Goal: Task Accomplishment & Management: Manage account settings

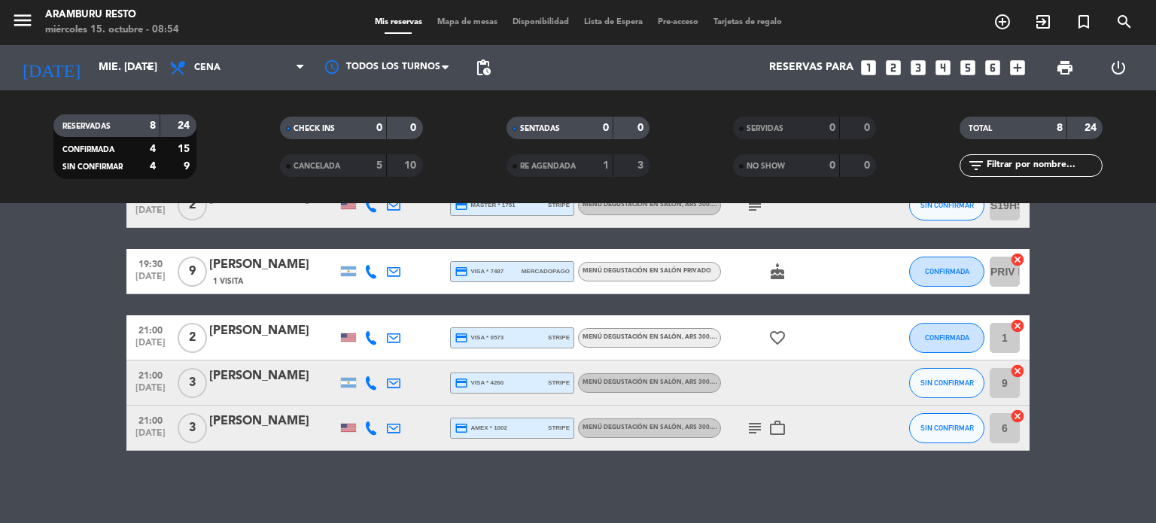
scroll to position [226, 0]
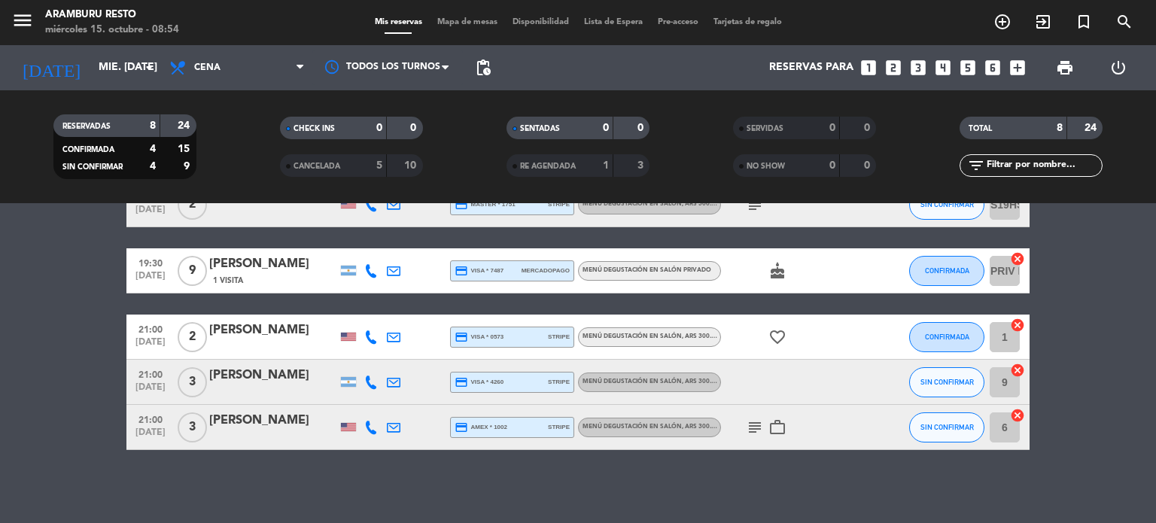
click at [391, 382] on icon at bounding box center [394, 383] width 14 height 14
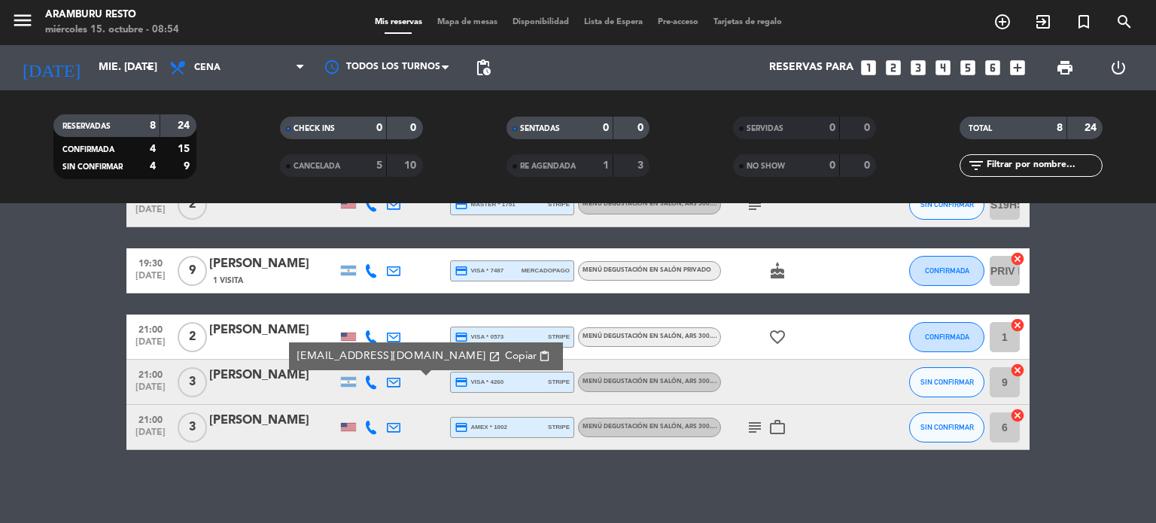
click at [245, 382] on div "[PERSON_NAME]" at bounding box center [273, 376] width 128 height 20
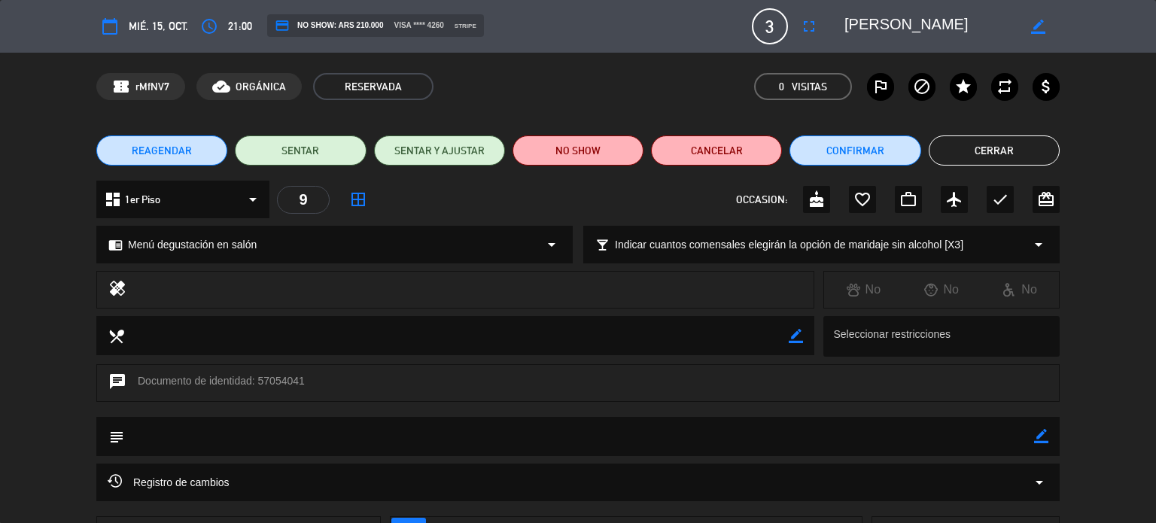
click at [966, 145] on button "Cerrar" at bounding box center [994, 150] width 131 height 30
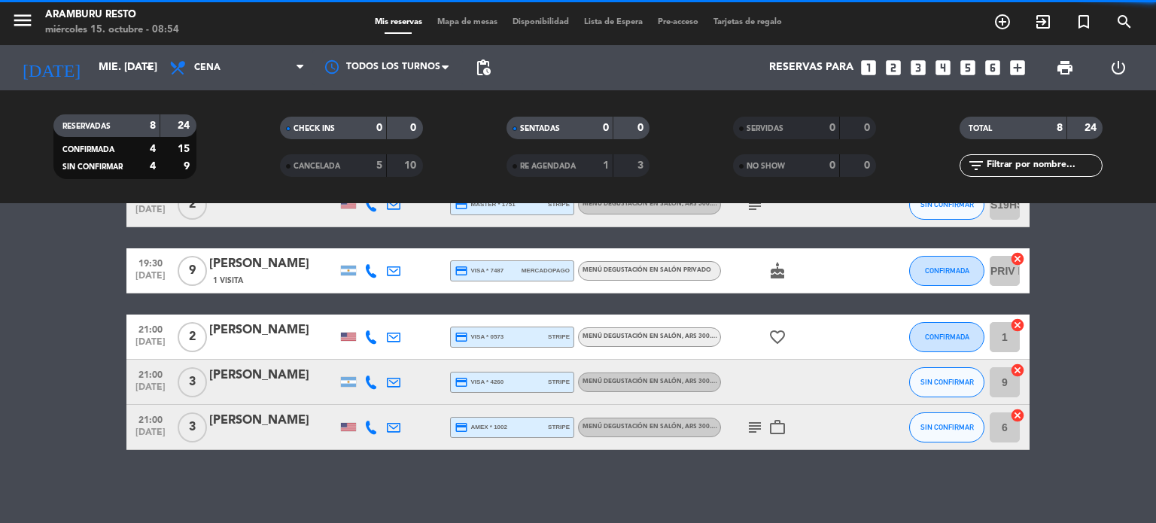
click at [936, 397] on div "SIN CONFIRMAR" at bounding box center [946, 382] width 75 height 44
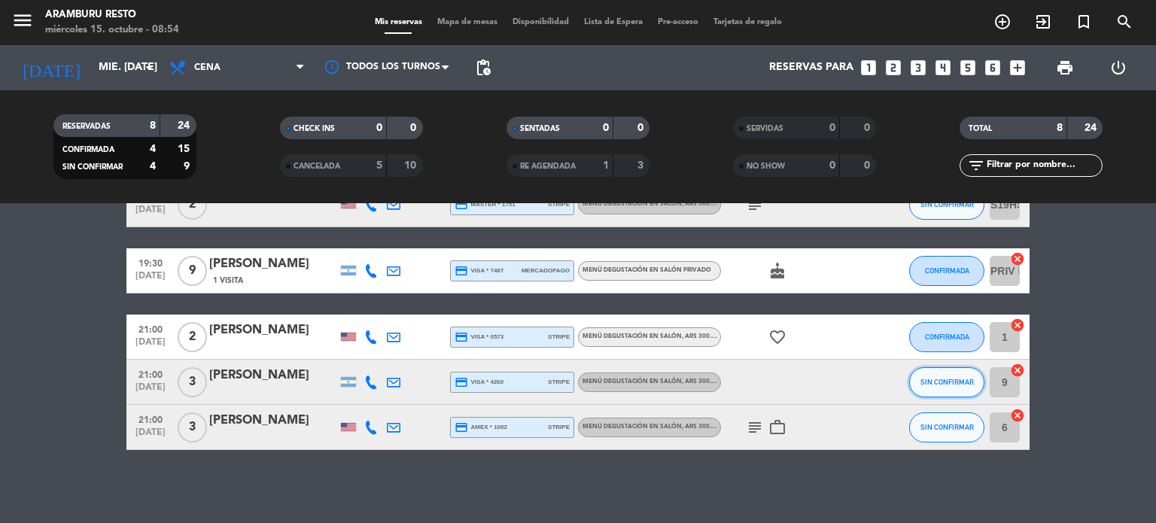
click at [933, 385] on span "SIN CONFIRMAR" at bounding box center [947, 382] width 53 height 8
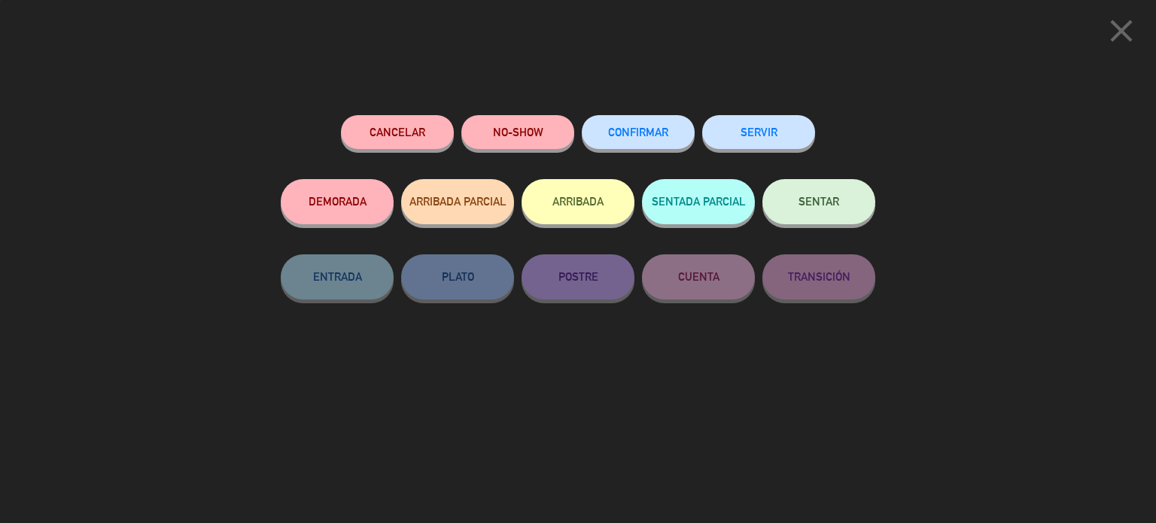
click at [657, 132] on span "CONFIRMAR" at bounding box center [638, 132] width 60 height 13
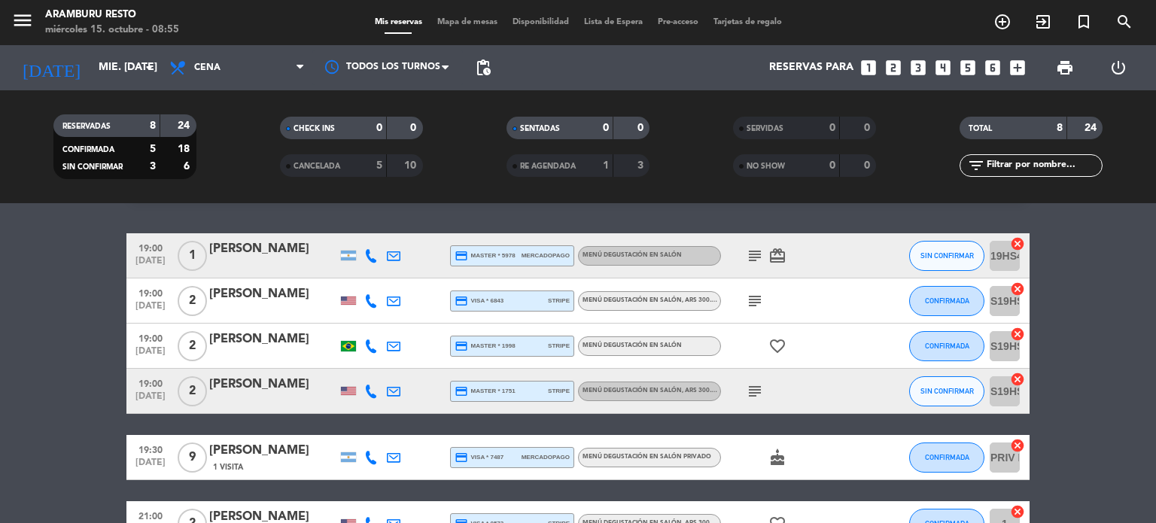
scroll to position [0, 0]
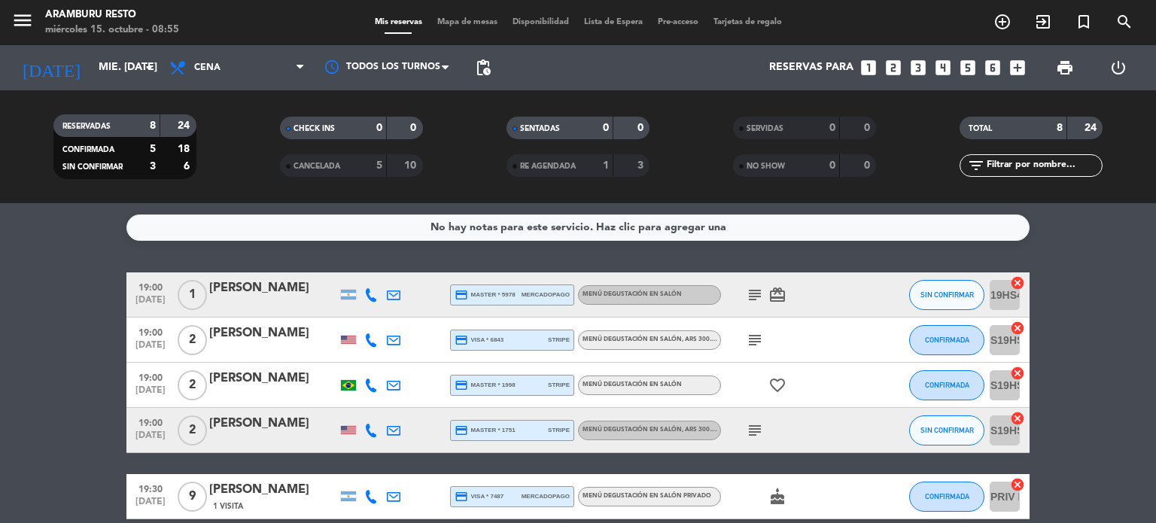
click at [343, 162] on div "CANCELADA" at bounding box center [318, 165] width 69 height 17
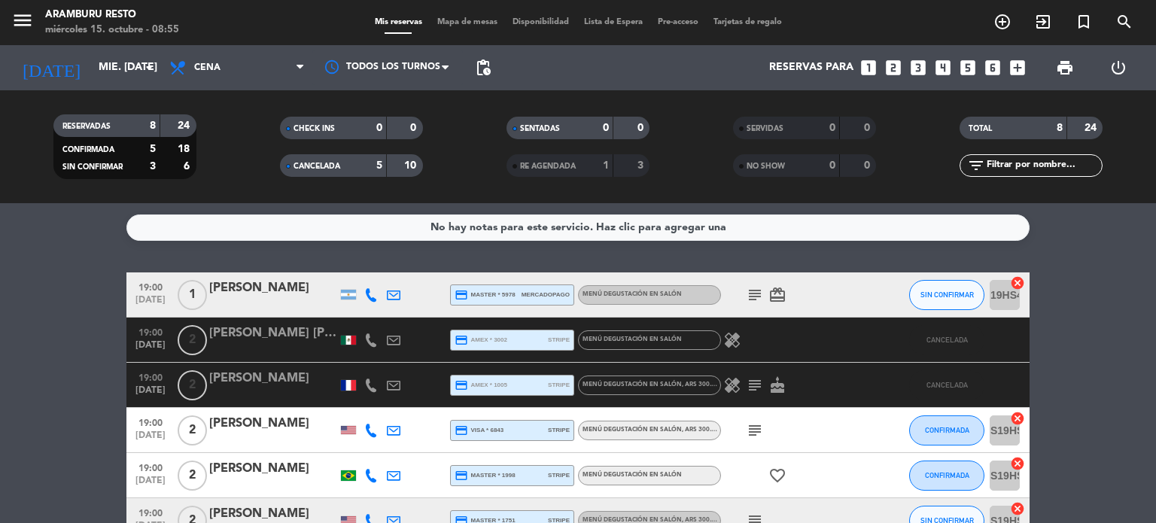
click at [328, 163] on span "CANCELADA" at bounding box center [317, 167] width 47 height 8
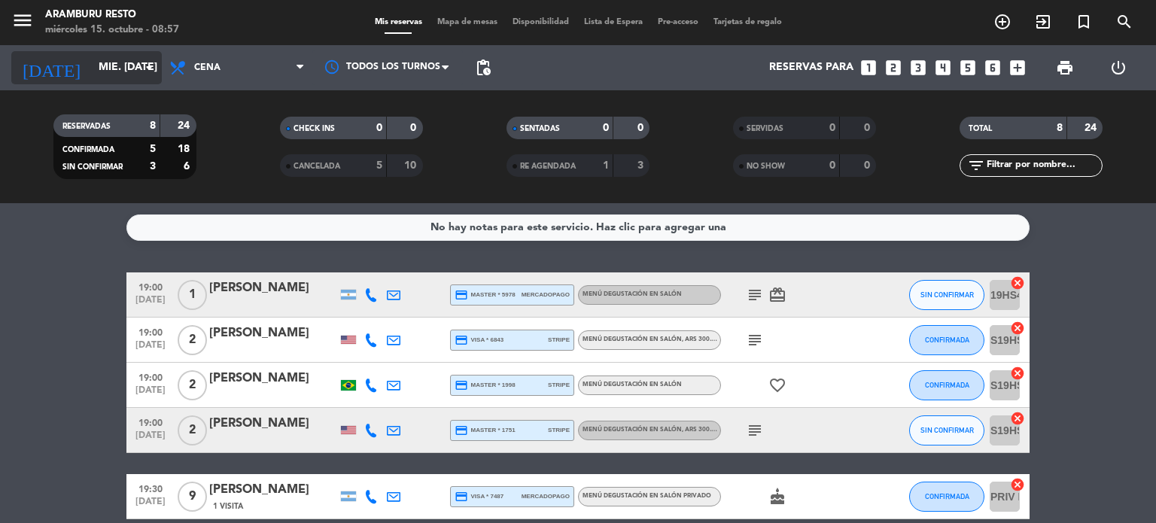
click at [104, 70] on input "mié. [DATE]" at bounding box center [162, 67] width 143 height 27
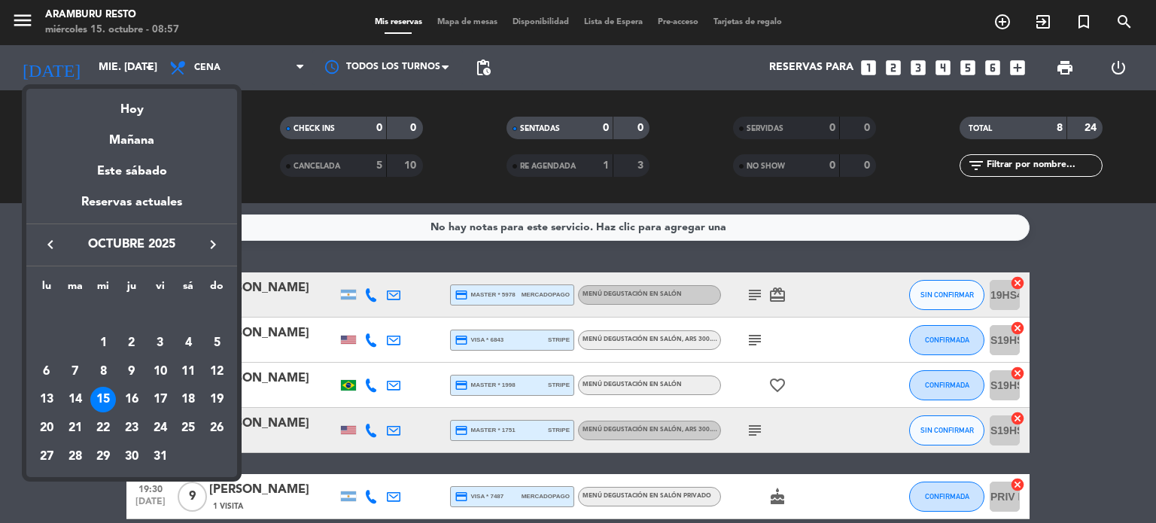
click at [219, 248] on icon "keyboard_arrow_right" at bounding box center [213, 245] width 18 height 18
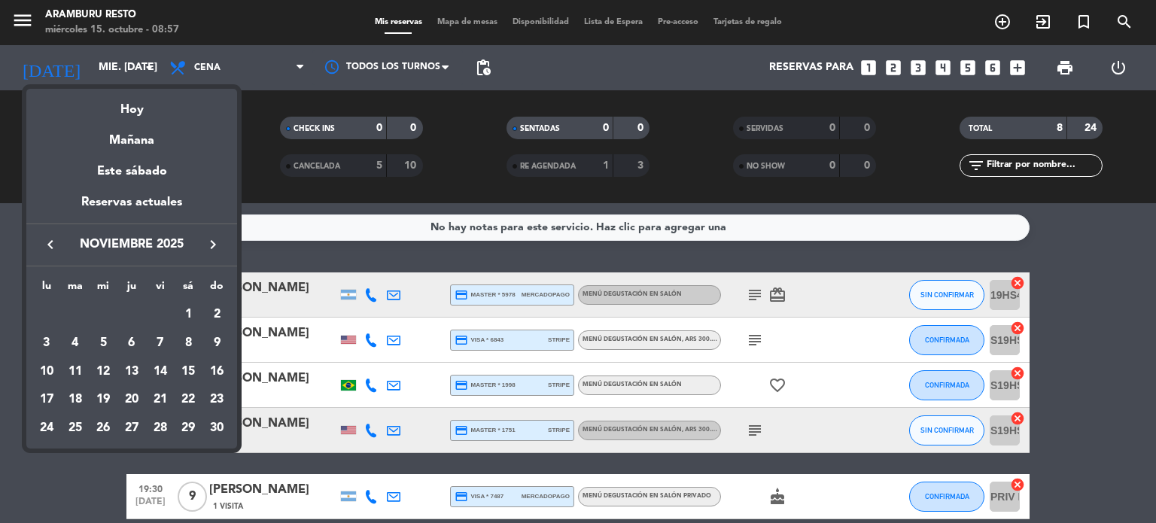
click at [218, 246] on icon "keyboard_arrow_right" at bounding box center [213, 245] width 18 height 18
click at [0, 190] on div at bounding box center [578, 261] width 1156 height 523
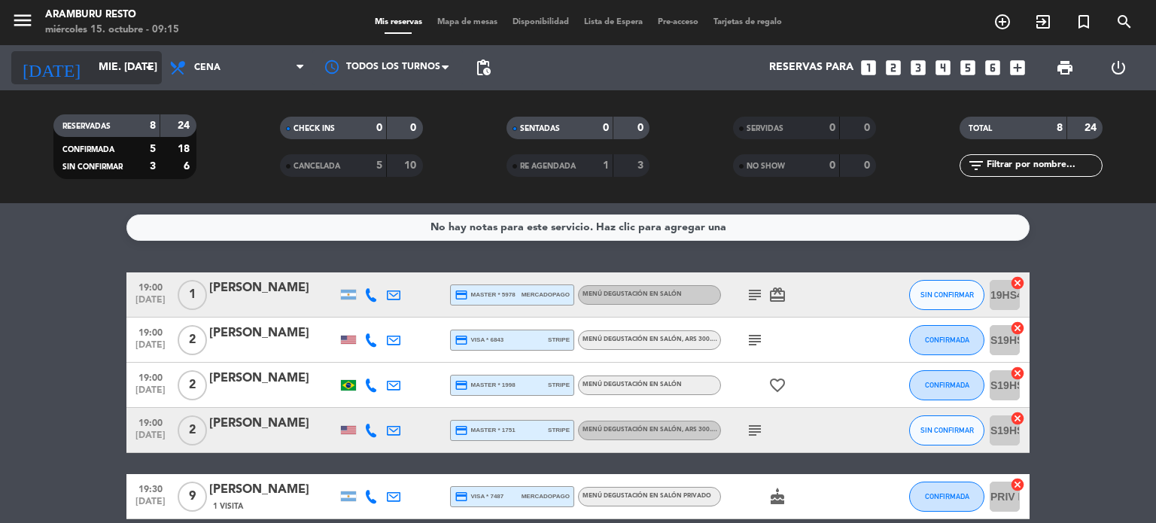
click at [108, 65] on input "mié. [DATE]" at bounding box center [162, 67] width 143 height 27
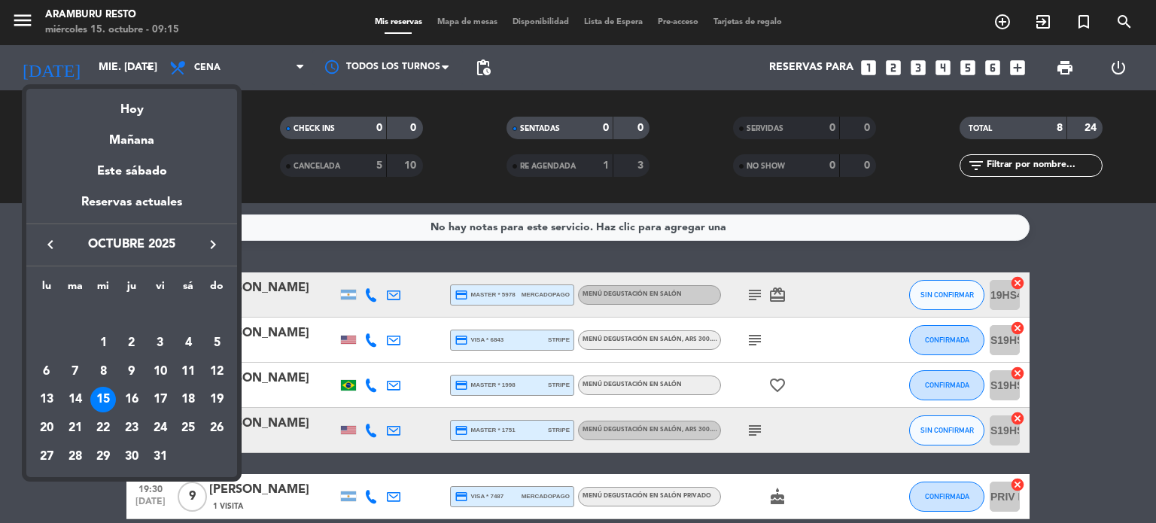
click at [138, 416] on div "23" at bounding box center [132, 429] width 26 height 26
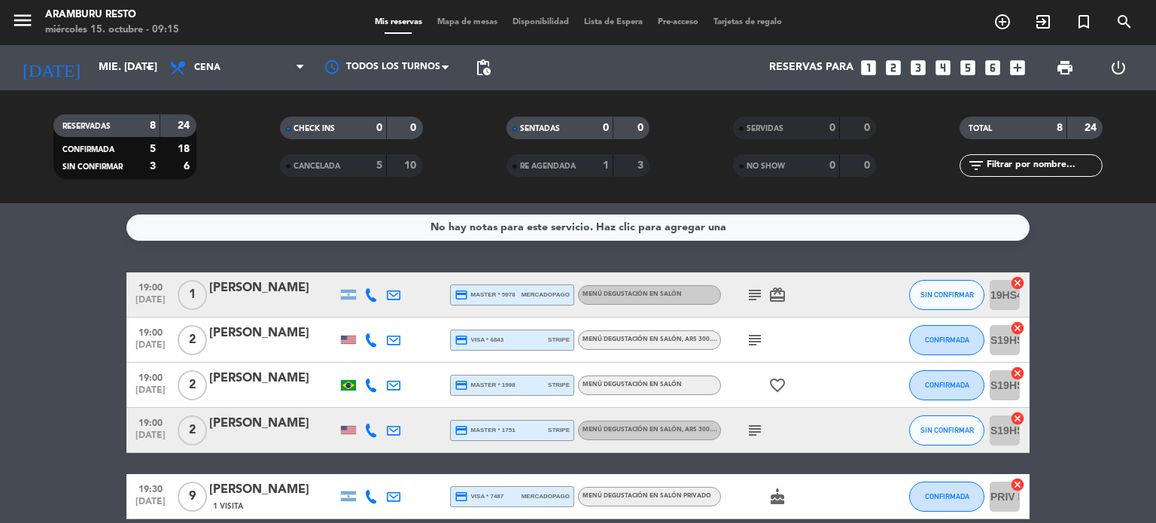
type input "[DEMOGRAPHIC_DATA] [DATE]"
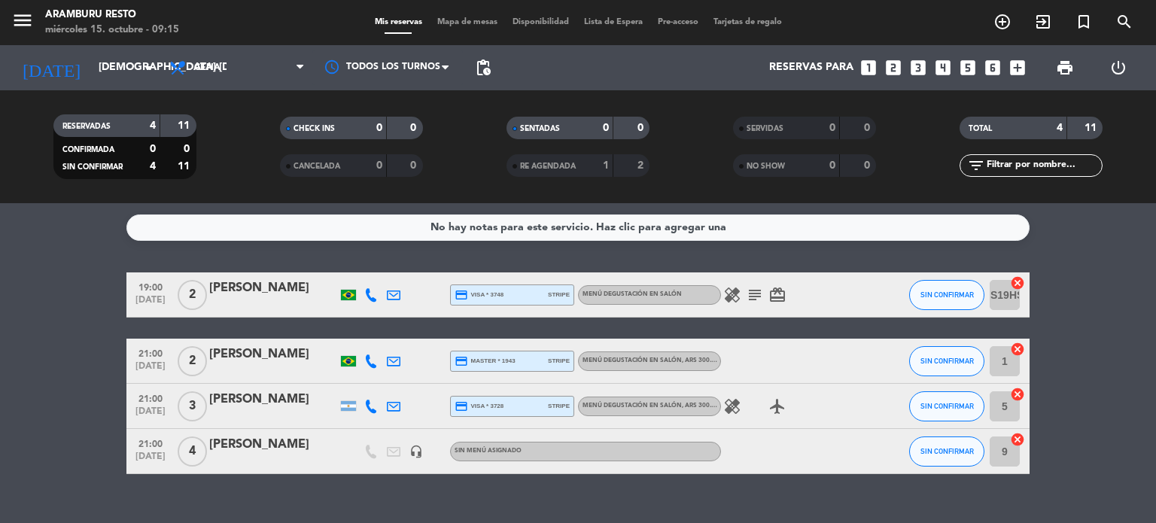
click at [388, 416] on icon at bounding box center [394, 452] width 14 height 14
click at [376, 416] on icon at bounding box center [371, 452] width 14 height 14
click at [893, 62] on icon "looks_two" at bounding box center [894, 68] width 20 height 20
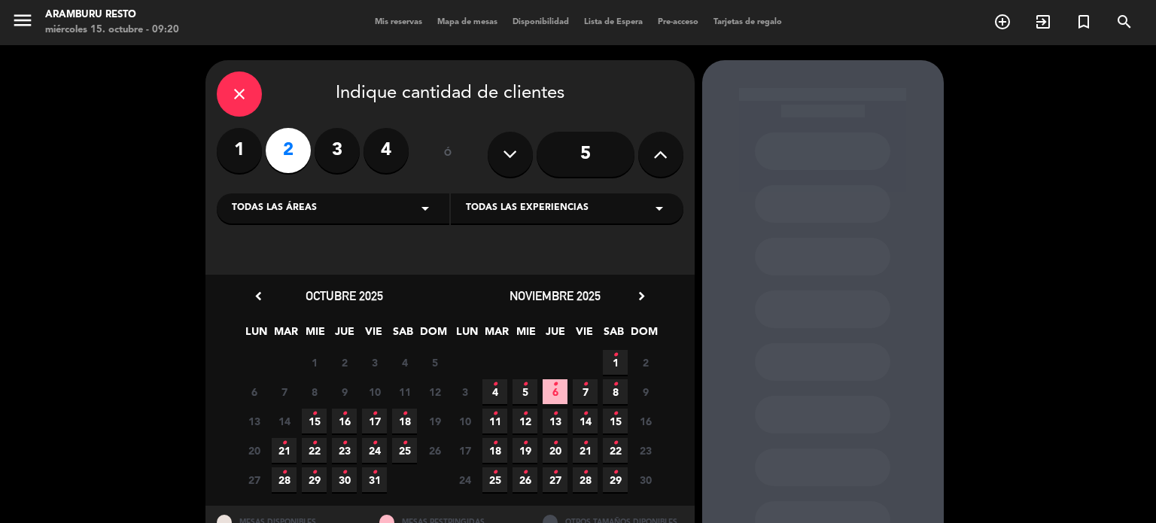
click at [385, 206] on div "Todas las áreas arrow_drop_down" at bounding box center [333, 208] width 233 height 30
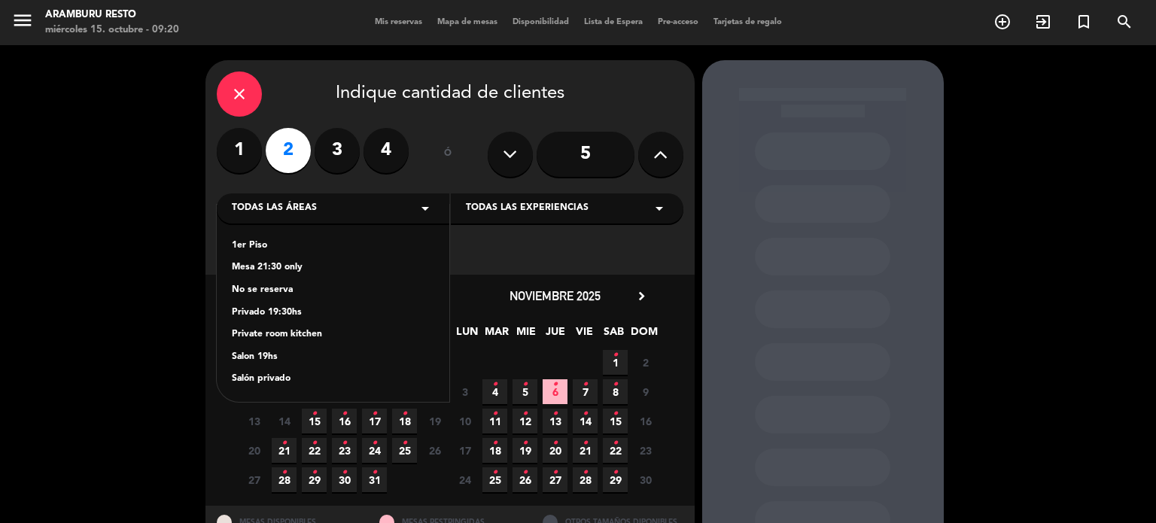
click at [349, 238] on div "1er [GEOGRAPHIC_DATA] 21:30 only No se reserva Privado 19:30hs Private room kit…" at bounding box center [333, 303] width 233 height 197
click at [251, 246] on div "1er Piso" at bounding box center [333, 246] width 202 height 15
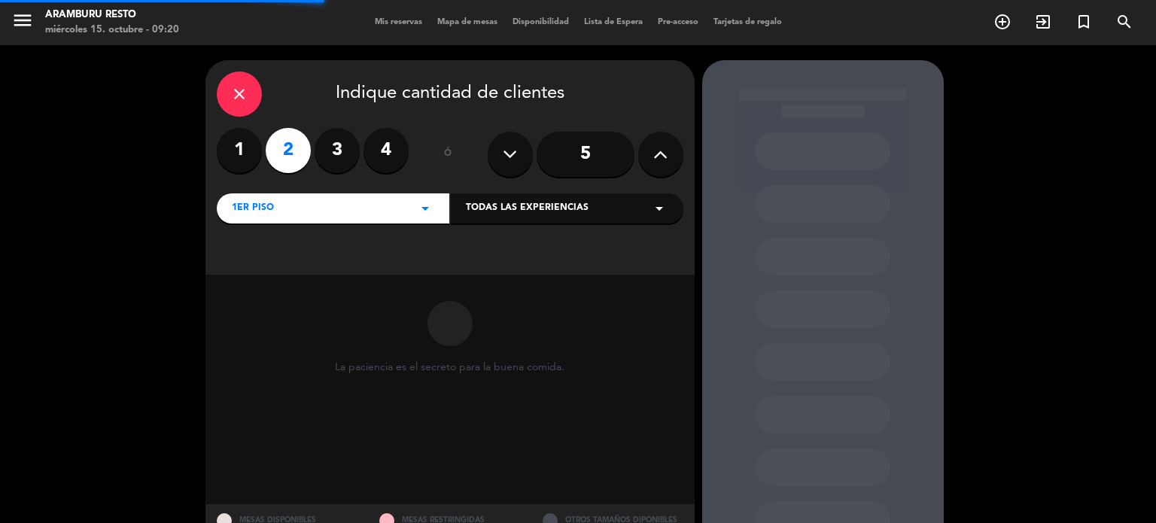
click at [540, 207] on span "Todas las experiencias" at bounding box center [527, 208] width 123 height 15
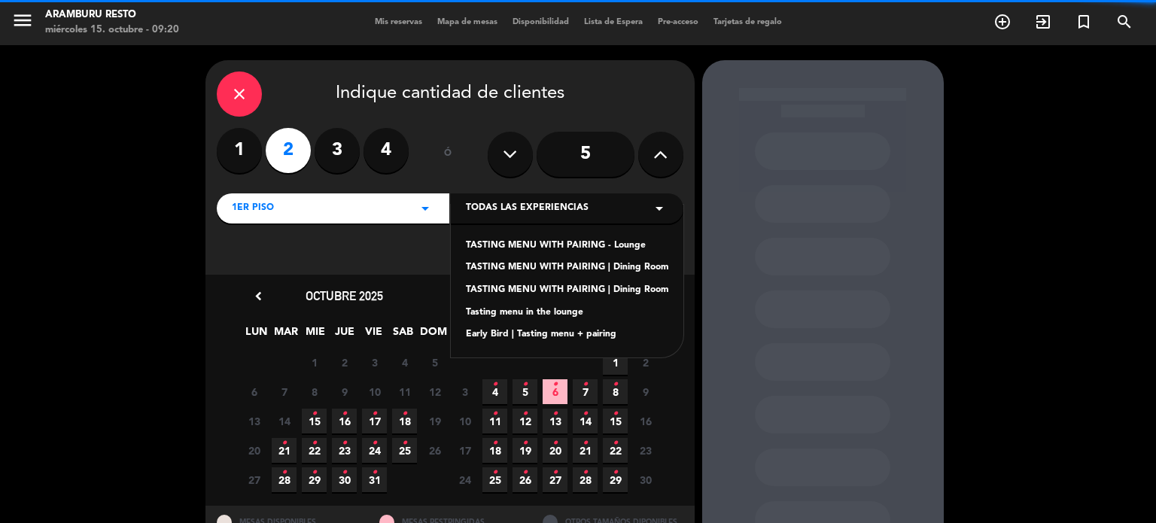
click at [519, 307] on div "Tasting menu in the lounge" at bounding box center [567, 313] width 202 height 15
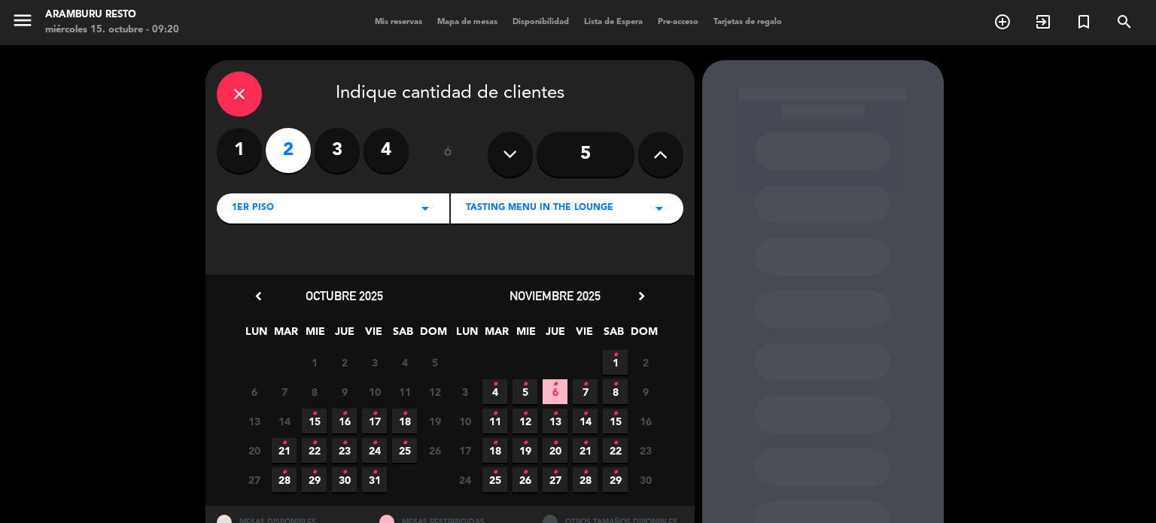
click at [636, 291] on icon "chevron_right" at bounding box center [642, 296] width 16 height 16
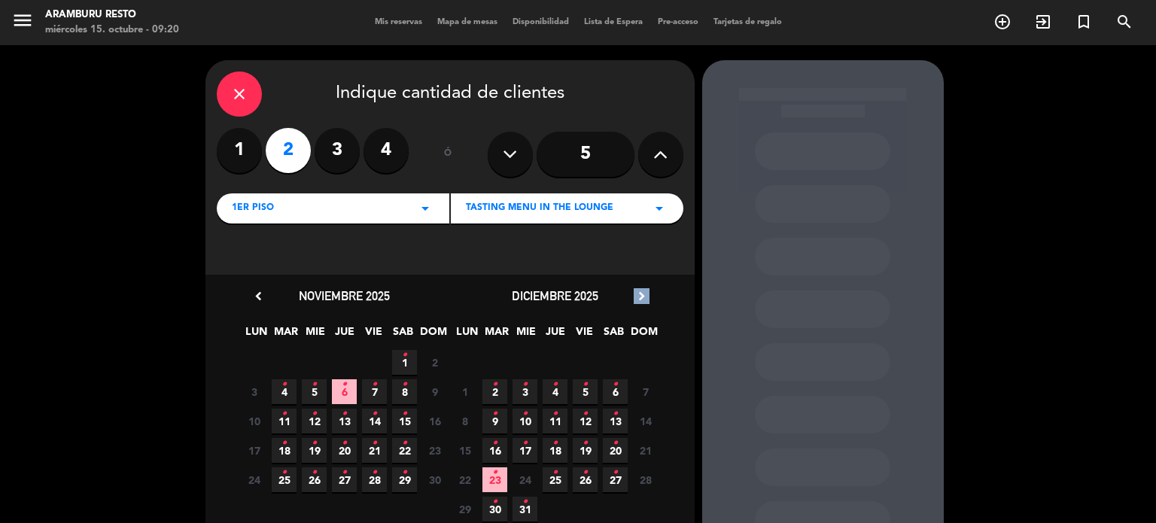
click at [637, 291] on icon "chevron_right" at bounding box center [642, 296] width 16 height 16
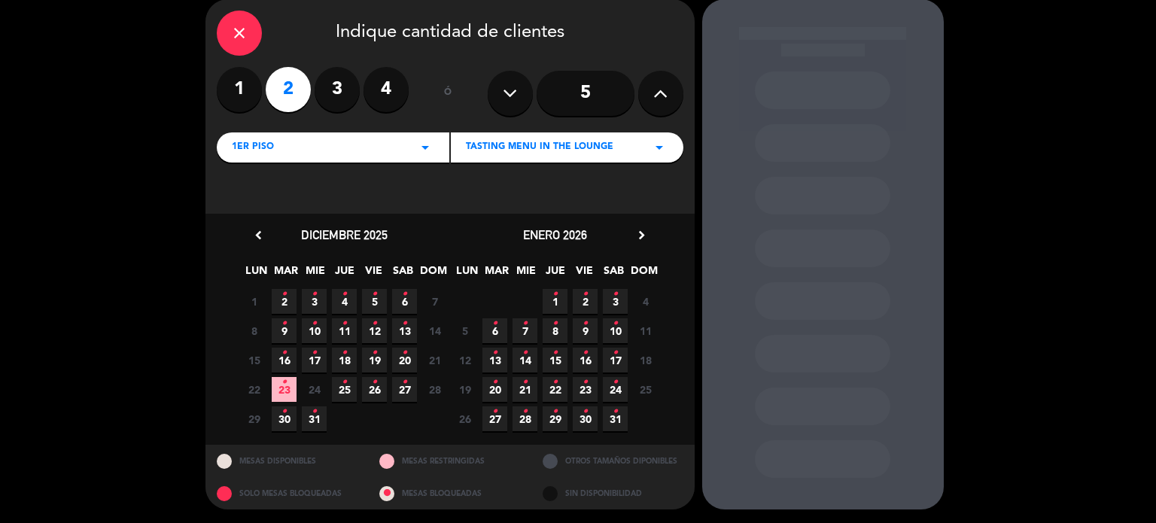
click at [554, 319] on icon "•" at bounding box center [554, 324] width 5 height 24
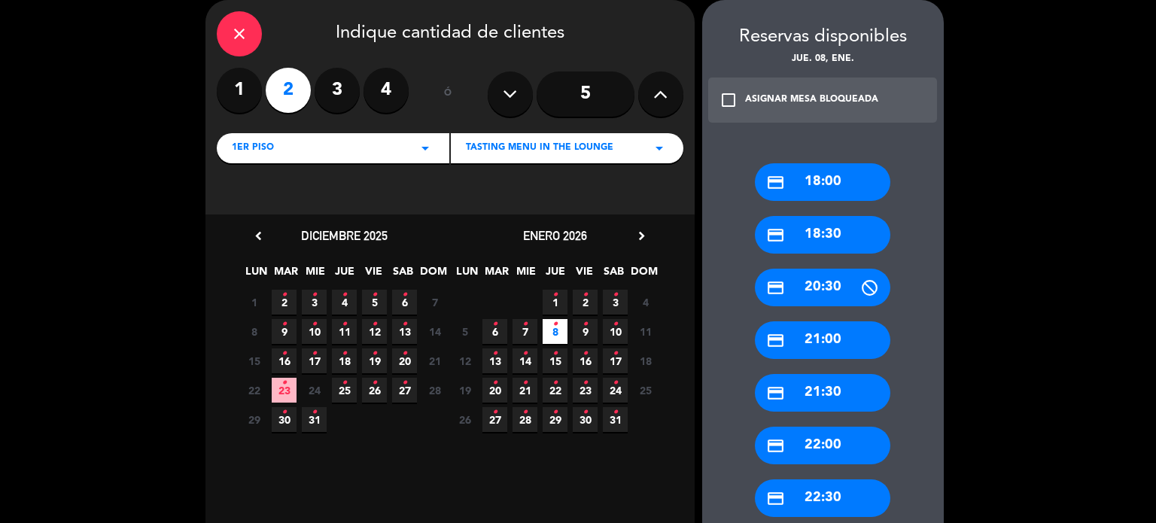
click at [364, 148] on div "1er Piso arrow_drop_down" at bounding box center [333, 148] width 233 height 30
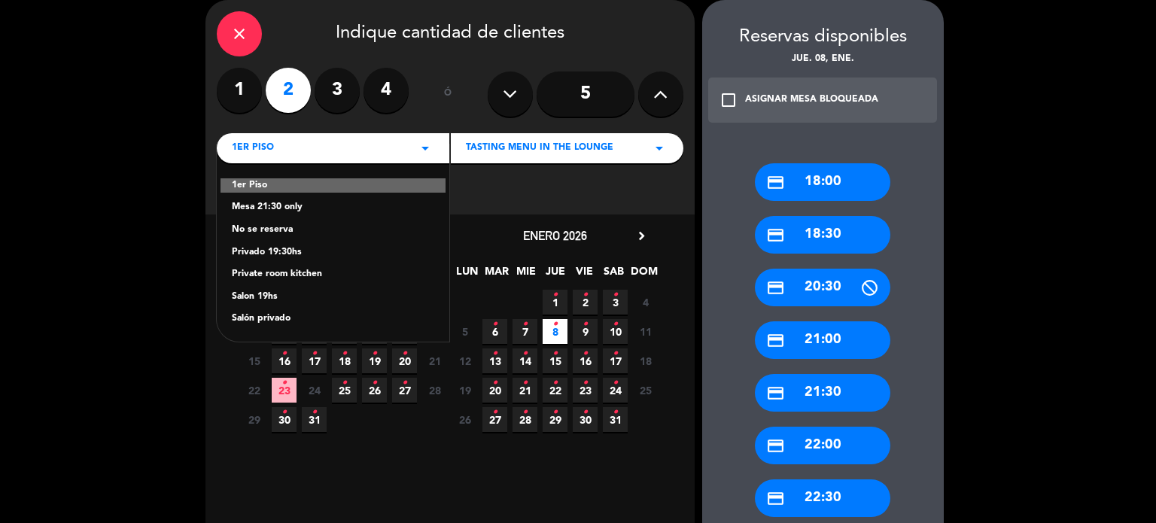
click at [260, 294] on div "Salon 19hs" at bounding box center [333, 297] width 202 height 15
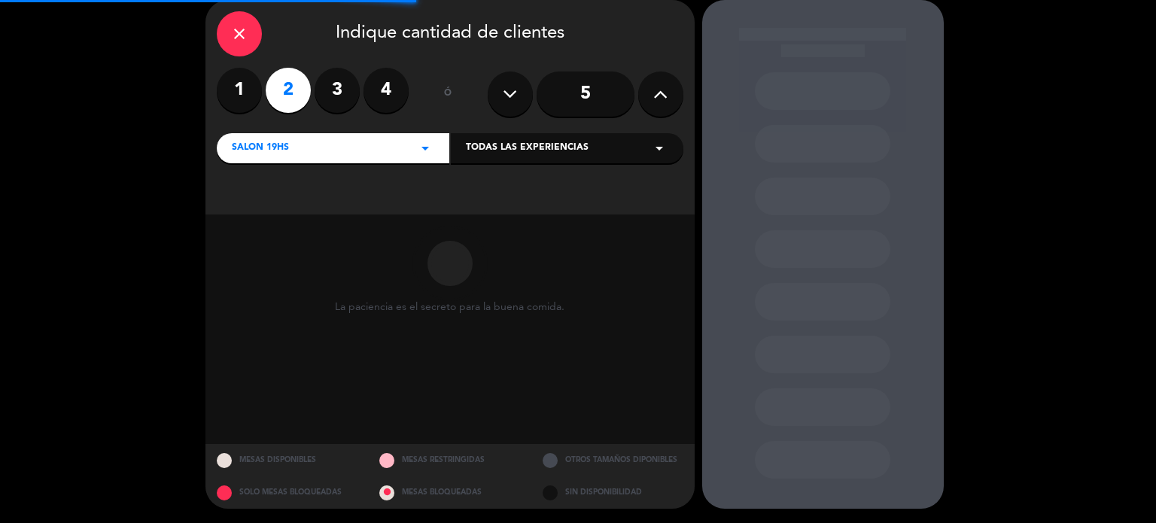
click at [556, 157] on div "Todas las experiencias arrow_drop_down" at bounding box center [567, 148] width 233 height 30
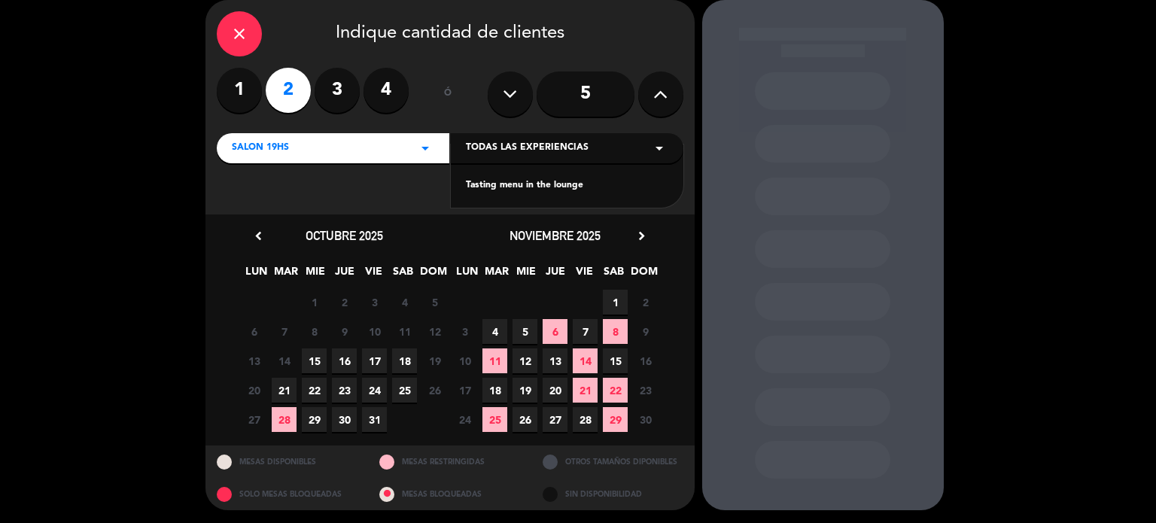
drag, startPoint x: 550, startPoint y: 184, endPoint x: 580, endPoint y: 245, distance: 68.7
click at [550, 183] on div "Tasting menu in the lounge" at bounding box center [567, 185] width 202 height 15
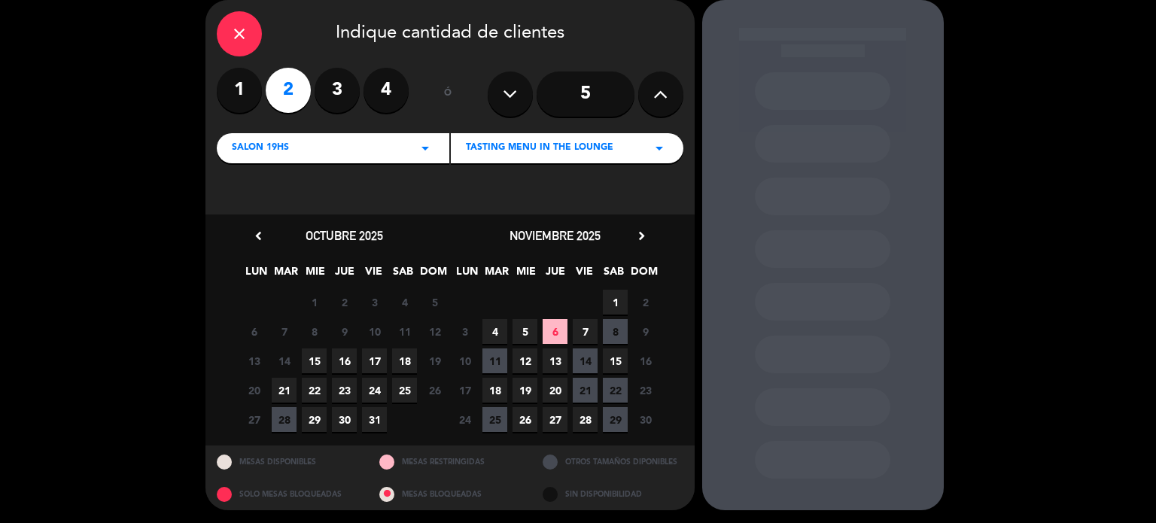
click at [644, 239] on icon "chevron_right" at bounding box center [642, 236] width 16 height 16
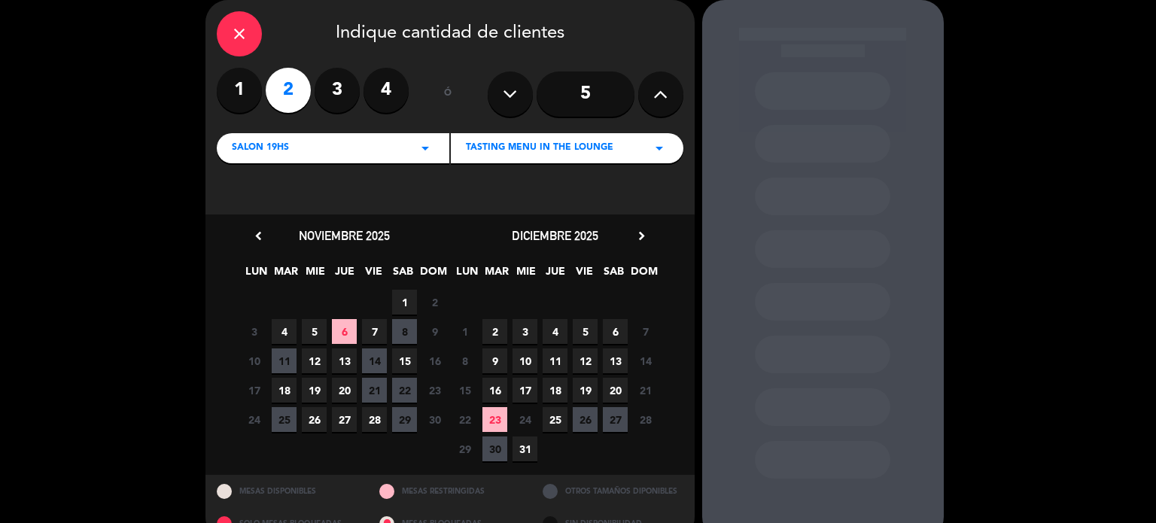
click at [643, 238] on icon "chevron_right" at bounding box center [642, 236] width 16 height 16
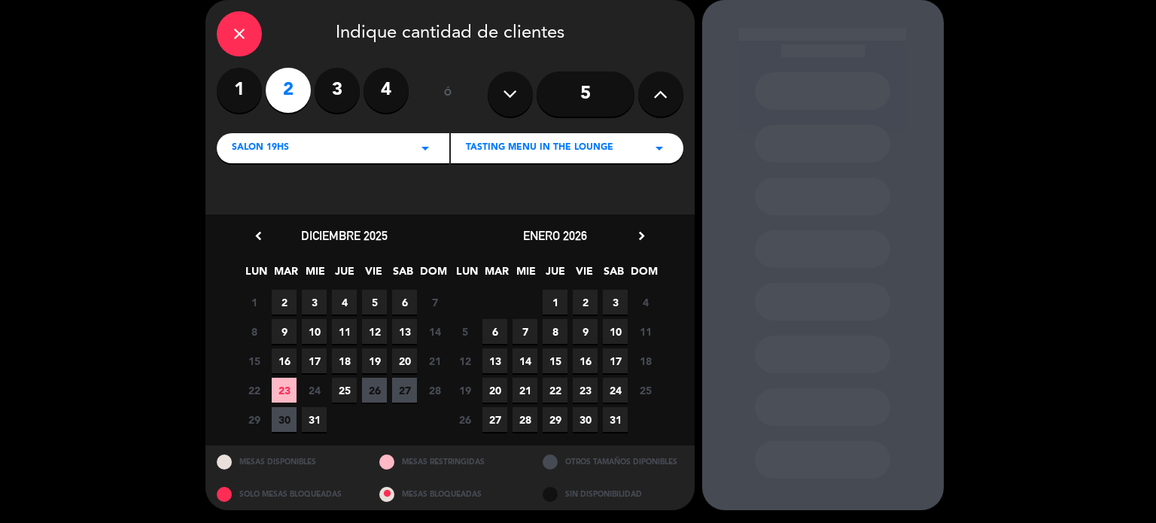
click at [560, 326] on span "8" at bounding box center [555, 331] width 25 height 25
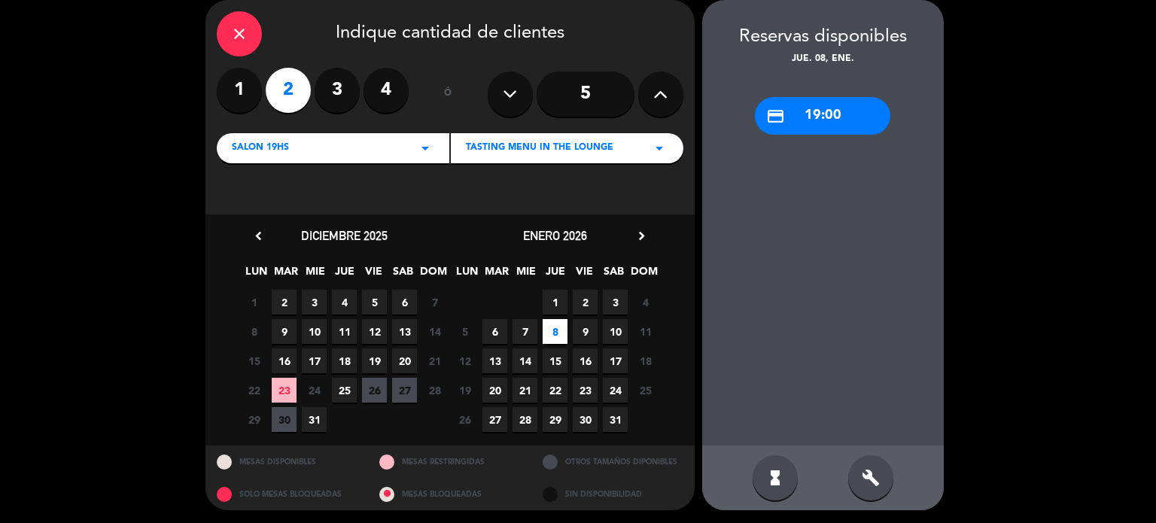
drag, startPoint x: 863, startPoint y: 117, endPoint x: 842, endPoint y: 119, distance: 21.2
click at [863, 117] on div "credit_card 19:00" at bounding box center [822, 116] width 135 height 38
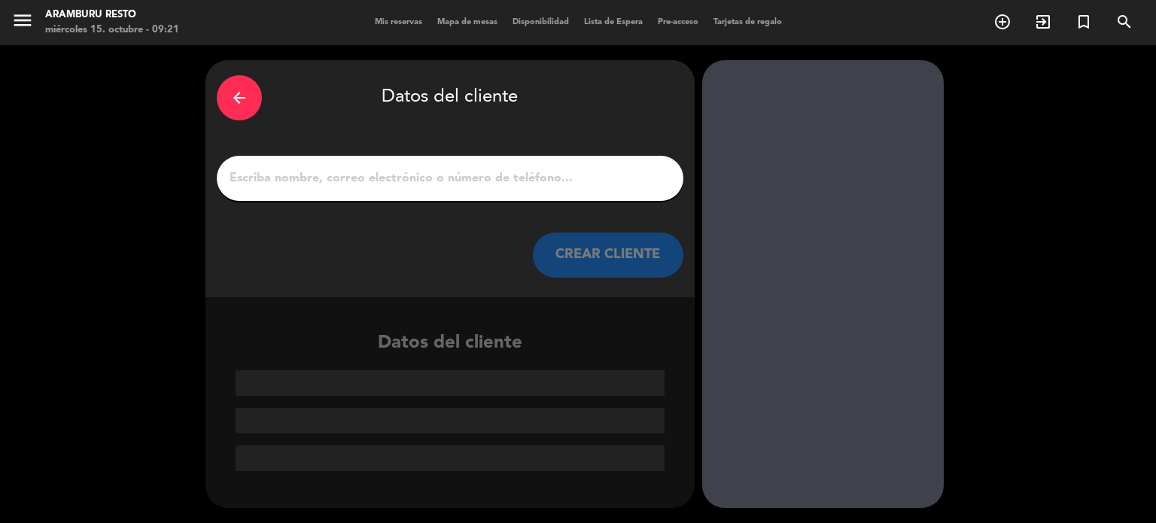
click at [406, 193] on div at bounding box center [450, 178] width 467 height 45
click at [406, 180] on input "1" at bounding box center [450, 178] width 444 height 21
paste input "[PERSON_NAME]"
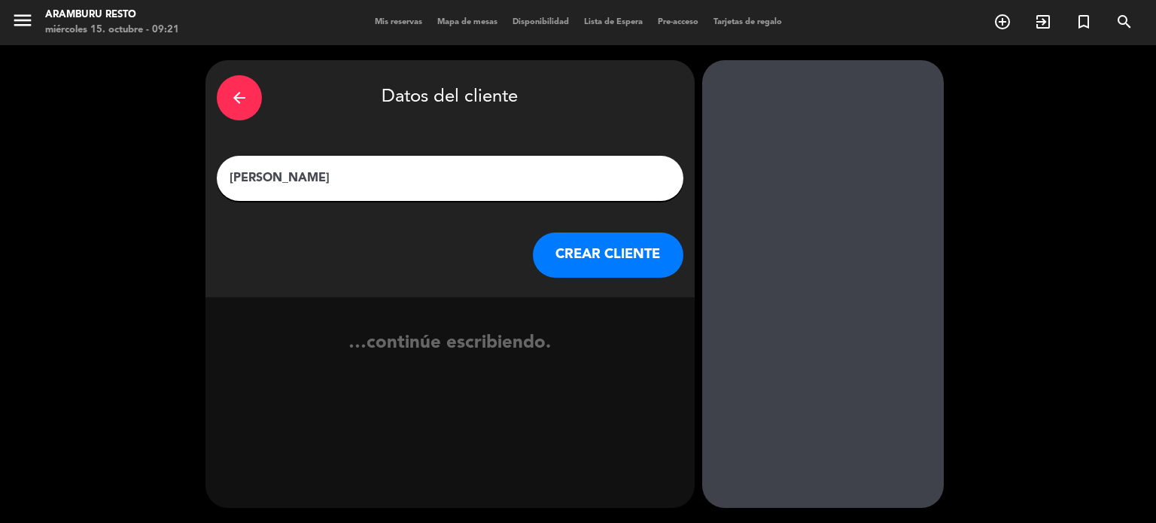
type input "[PERSON_NAME]"
click at [616, 249] on button "CREAR CLIENTE" at bounding box center [608, 255] width 151 height 45
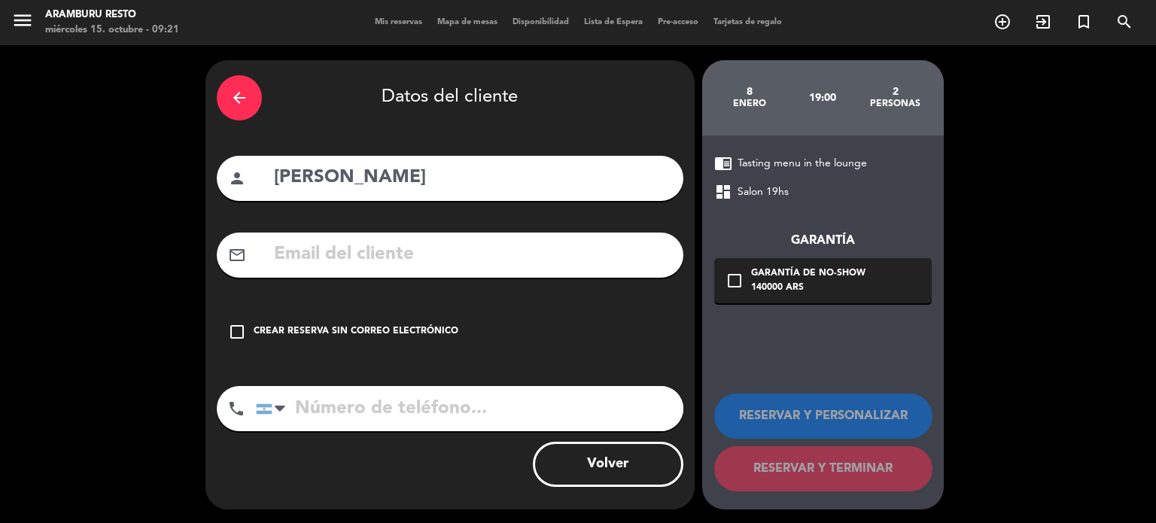
click at [389, 236] on div "mail_outline" at bounding box center [450, 255] width 467 height 45
drag, startPoint x: 387, startPoint y: 274, endPoint x: 380, endPoint y: 258, distance: 17.2
click at [386, 273] on div "mail_outline" at bounding box center [450, 255] width 467 height 45
click at [380, 258] on input "text" at bounding box center [472, 254] width 400 height 31
paste input "[PERSON_NAME]"
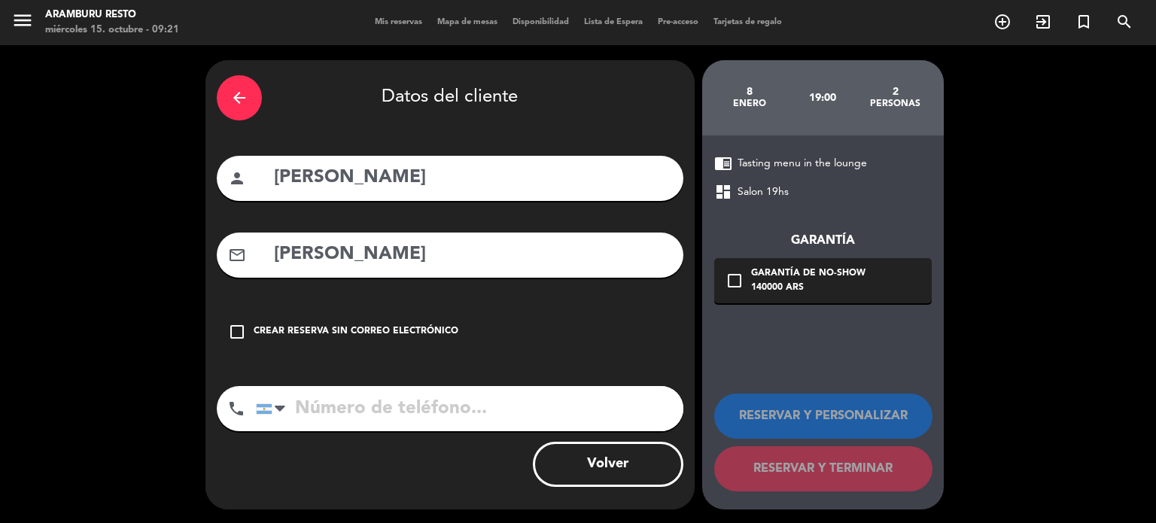
click at [507, 240] on input "[PERSON_NAME]" at bounding box center [472, 254] width 400 height 31
paste input "[EMAIL_ADDRESS][DOMAIN_NAME]"
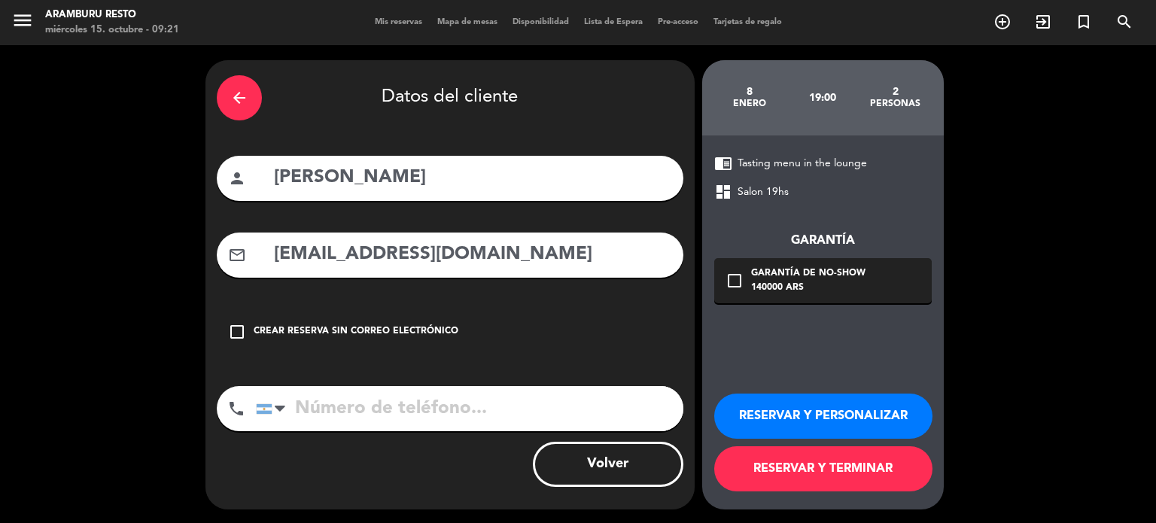
type input "[EMAIL_ADDRESS][DOMAIN_NAME]"
click at [721, 281] on div "check_box_outline_blank Garantía de no-show 140000 ARS" at bounding box center [823, 280] width 218 height 45
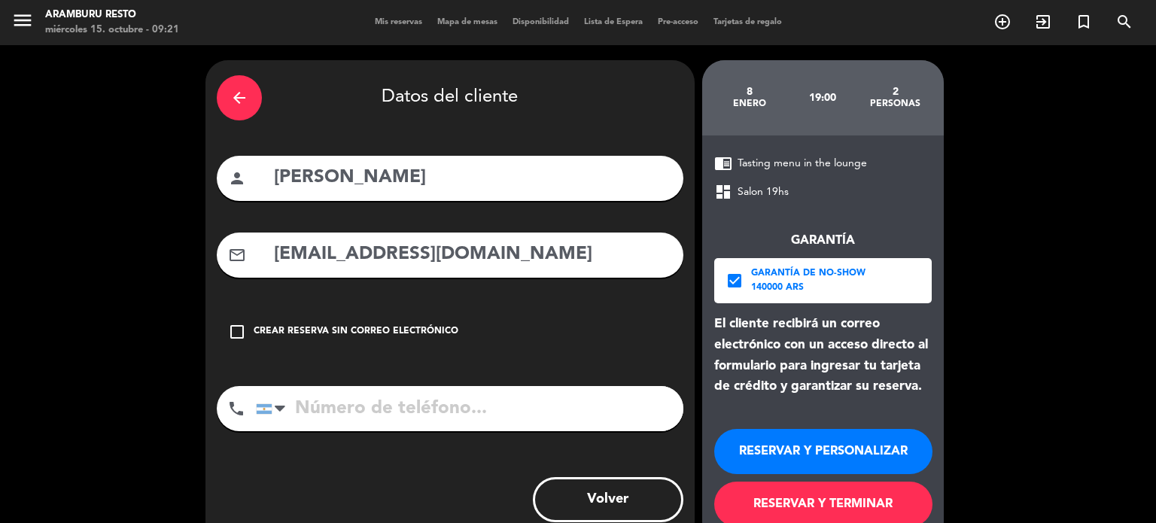
scroll to position [36, 0]
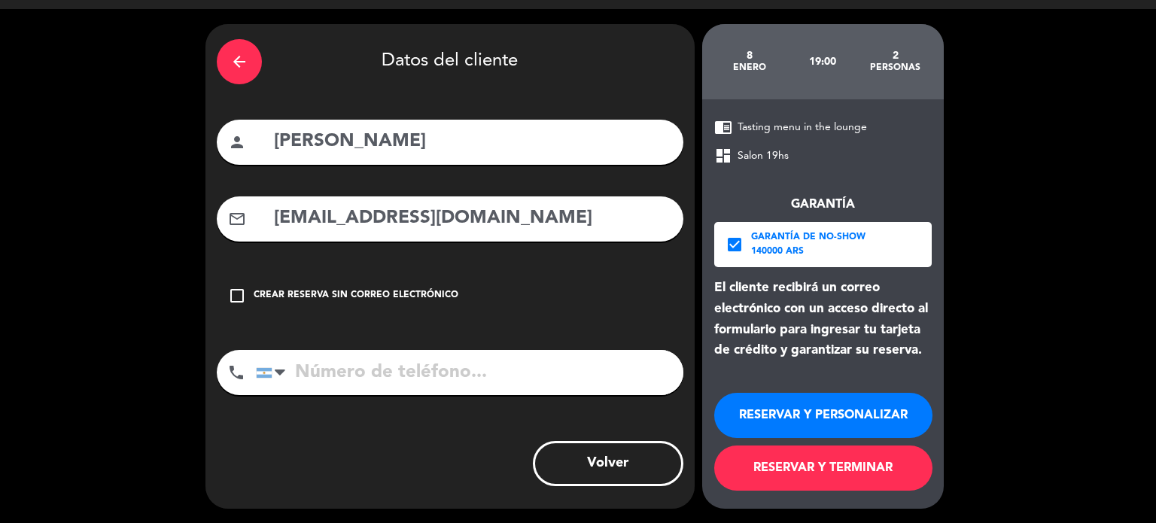
click at [854, 416] on button "RESERVAR Y TERMINAR" at bounding box center [823, 468] width 218 height 45
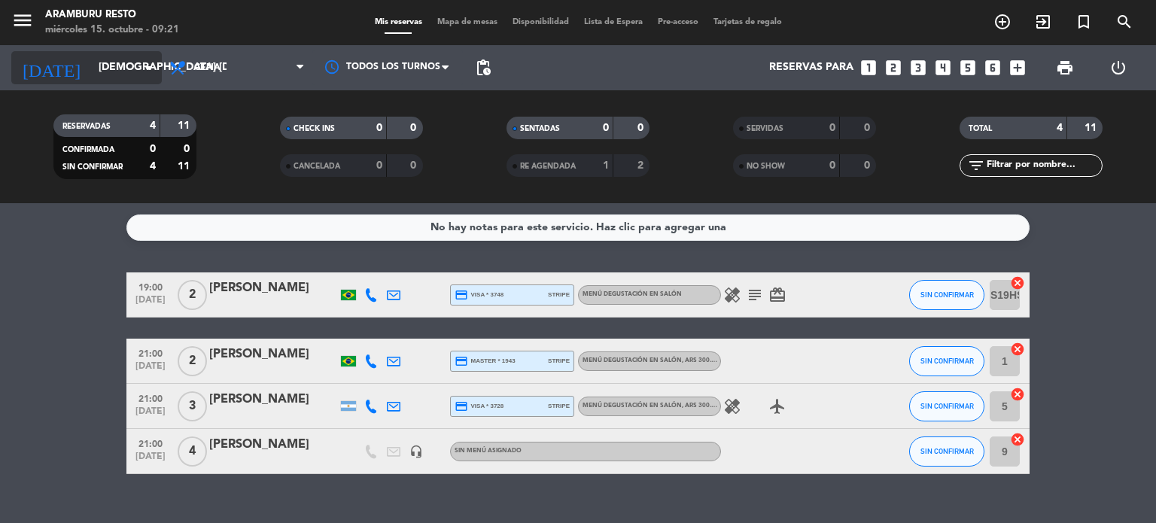
click at [110, 64] on input "[DEMOGRAPHIC_DATA] [DATE]" at bounding box center [162, 67] width 143 height 27
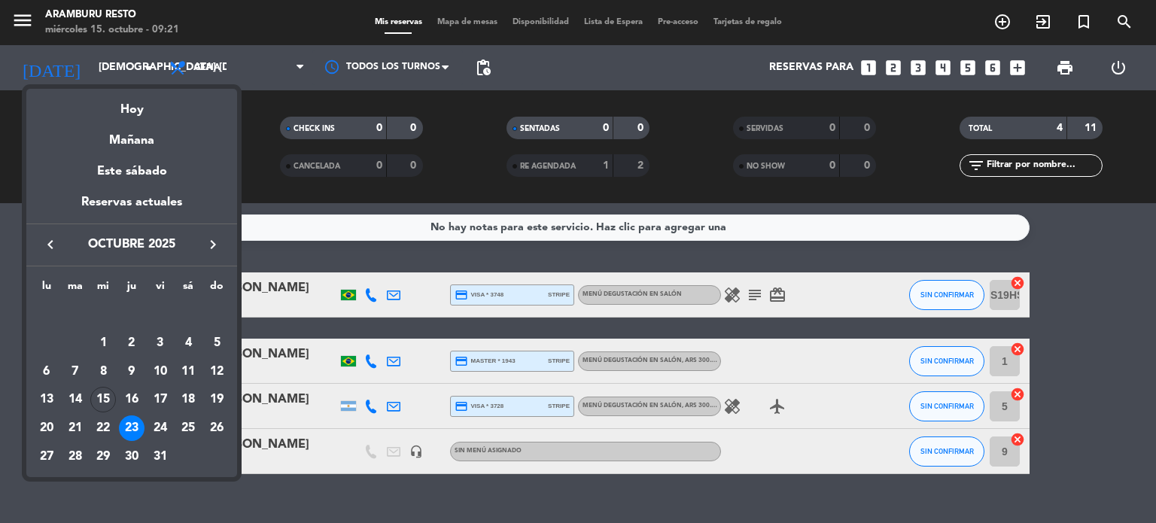
click at [209, 252] on icon "keyboard_arrow_right" at bounding box center [213, 245] width 18 height 18
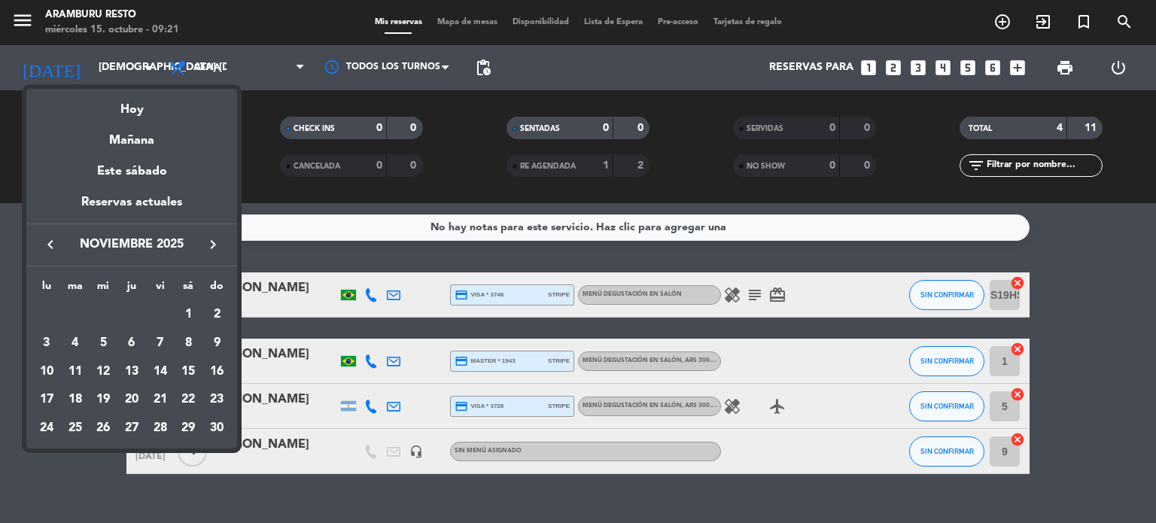
click at [209, 253] on icon "keyboard_arrow_right" at bounding box center [213, 245] width 18 height 18
click at [210, 253] on icon "keyboard_arrow_right" at bounding box center [213, 245] width 18 height 18
click at [128, 336] on div "8" at bounding box center [132, 343] width 26 height 26
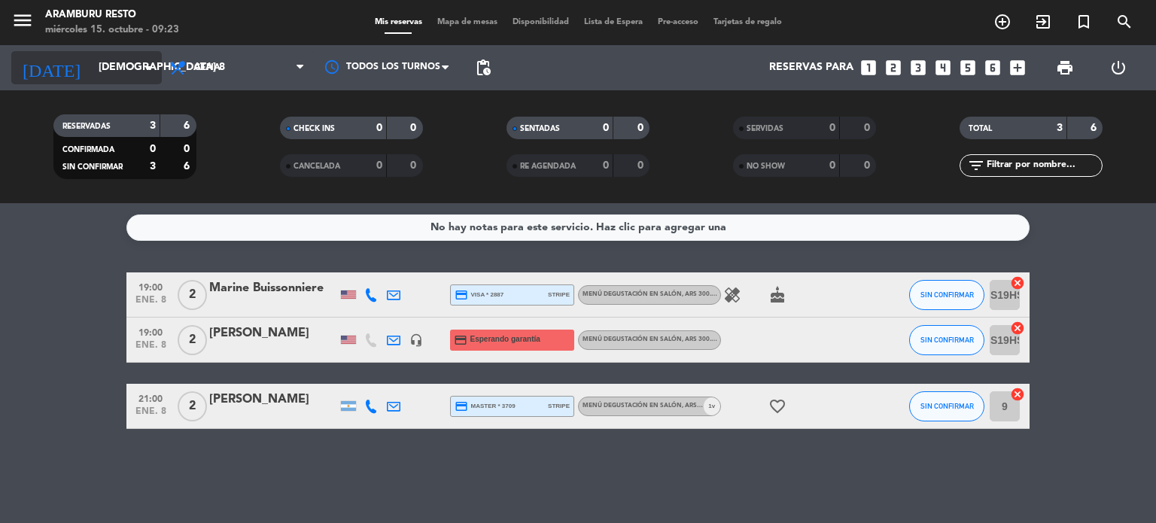
click at [98, 78] on input "[DEMOGRAPHIC_DATA] 8 ene." at bounding box center [162, 67] width 143 height 27
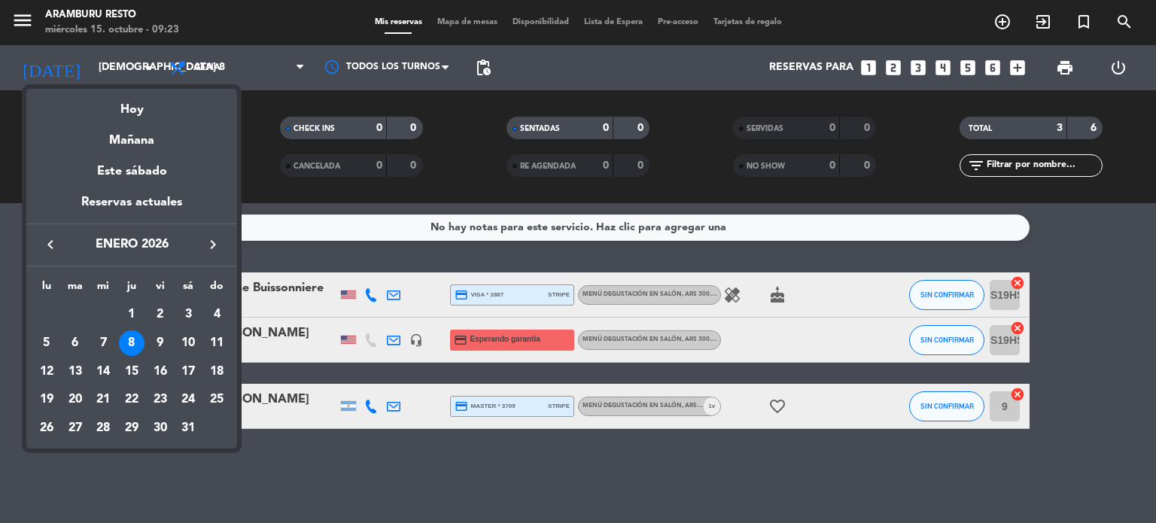
click at [50, 252] on icon "keyboard_arrow_left" at bounding box center [50, 245] width 18 height 18
click at [114, 392] on div "15" at bounding box center [103, 400] width 26 height 26
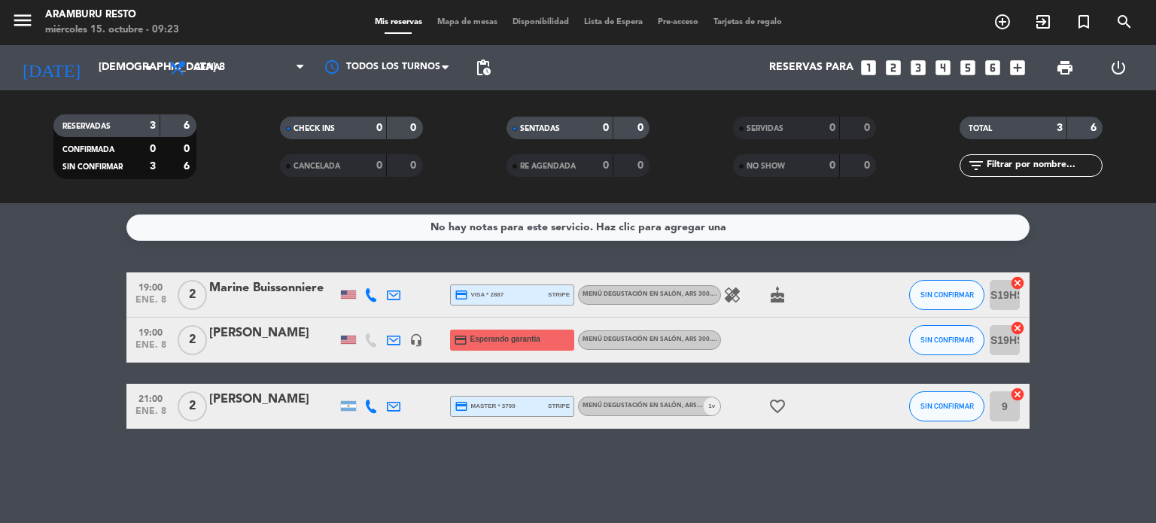
type input "mié. [DATE]"
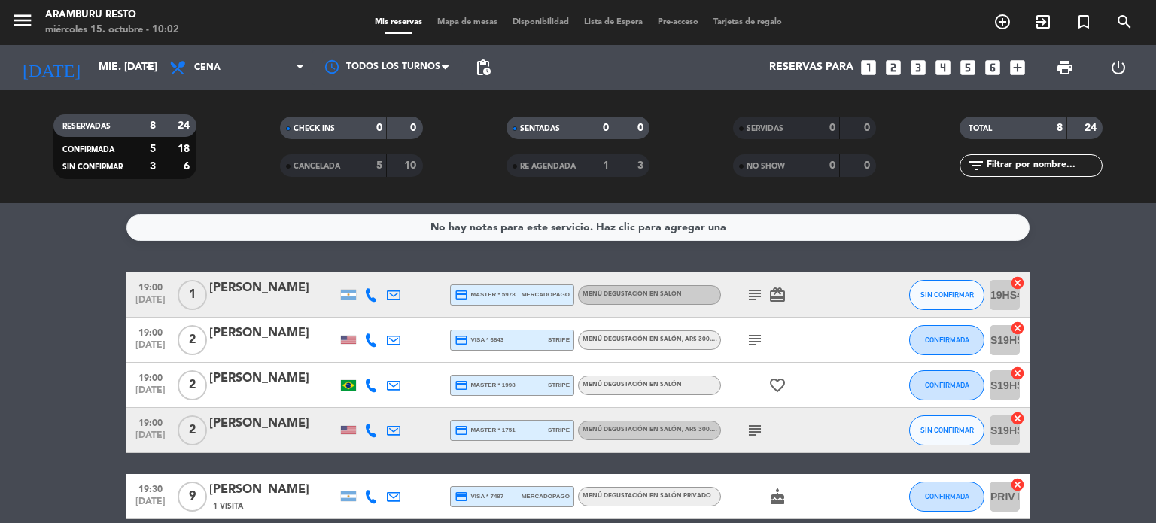
click at [747, 289] on icon "subject" at bounding box center [755, 295] width 18 height 18
click at [930, 296] on span "SIN CONFIRMAR" at bounding box center [947, 295] width 53 height 8
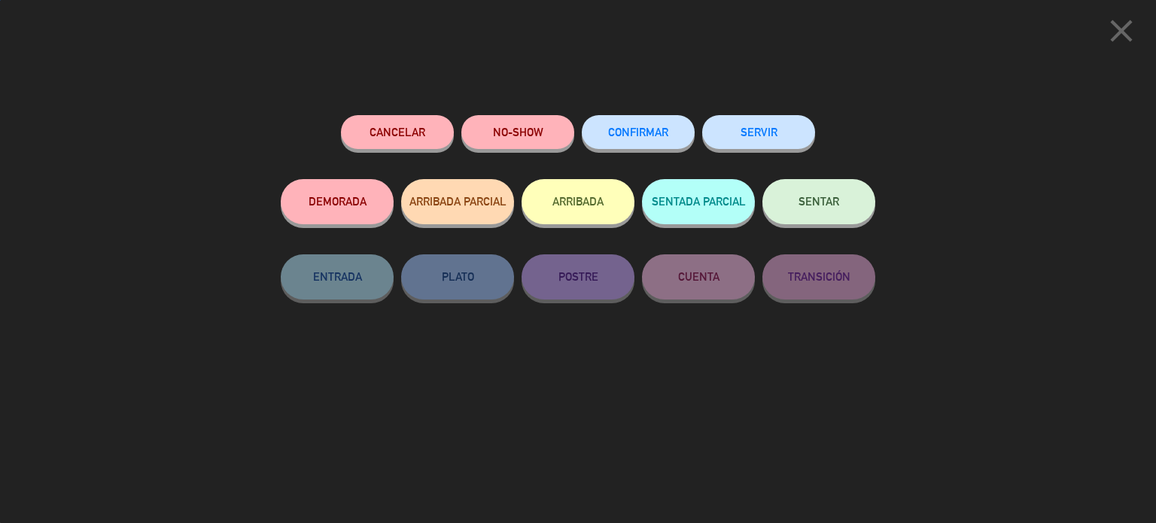
click at [593, 117] on div "CONFIRMAR" at bounding box center [638, 147] width 113 height 64
click at [665, 127] on span "CONFIRMAR" at bounding box center [638, 132] width 60 height 13
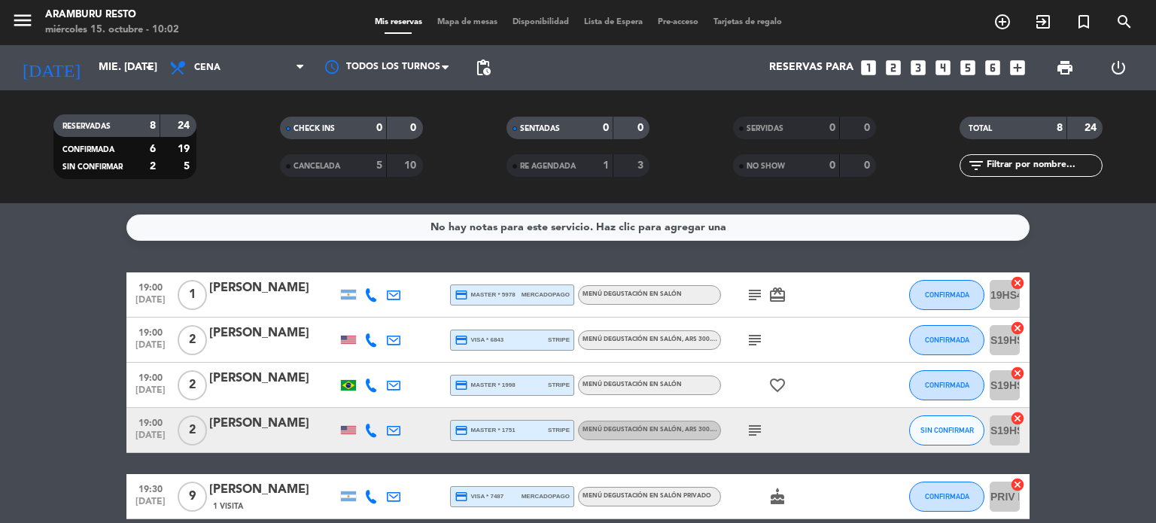
click at [18, 416] on bookings-row "19:00 [DATE] 1 [PERSON_NAME] credit_card master * 5978 mercadopago Menú degusta…" at bounding box center [578, 473] width 1156 height 403
click at [151, 360] on div "19:00 [DATE]" at bounding box center [150, 340] width 48 height 44
click at [149, 379] on span "19:00" at bounding box center [151, 376] width 38 height 17
click at [270, 382] on div "[PERSON_NAME]" at bounding box center [273, 379] width 128 height 20
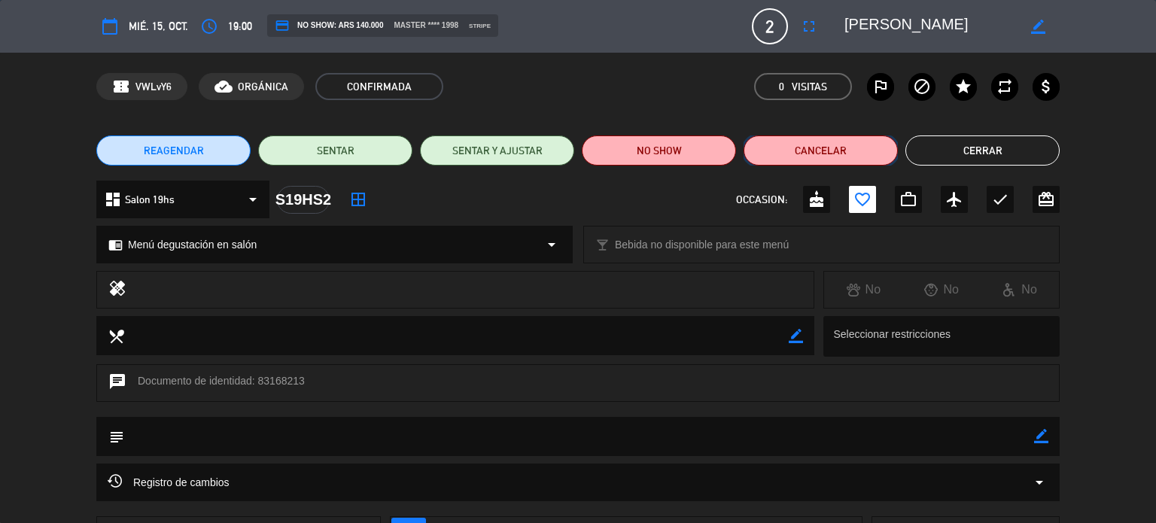
click at [816, 155] on button "Cancelar" at bounding box center [821, 150] width 154 height 30
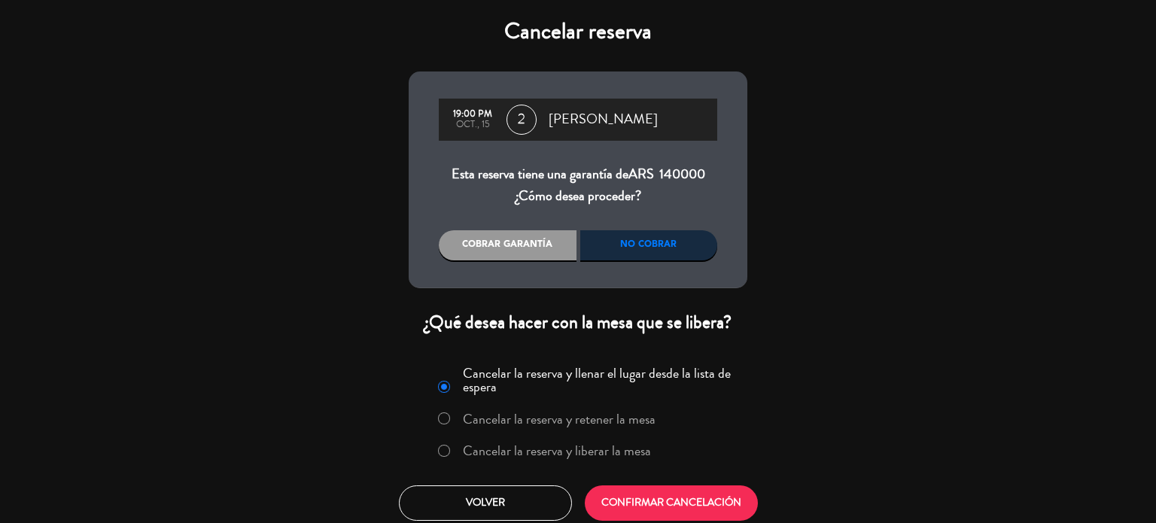
click at [572, 416] on label "Cancelar la reserva y liberar la mesa" at bounding box center [557, 451] width 188 height 14
click at [632, 416] on button "CONFIRMAR CANCELACIÓN" at bounding box center [671, 503] width 173 height 35
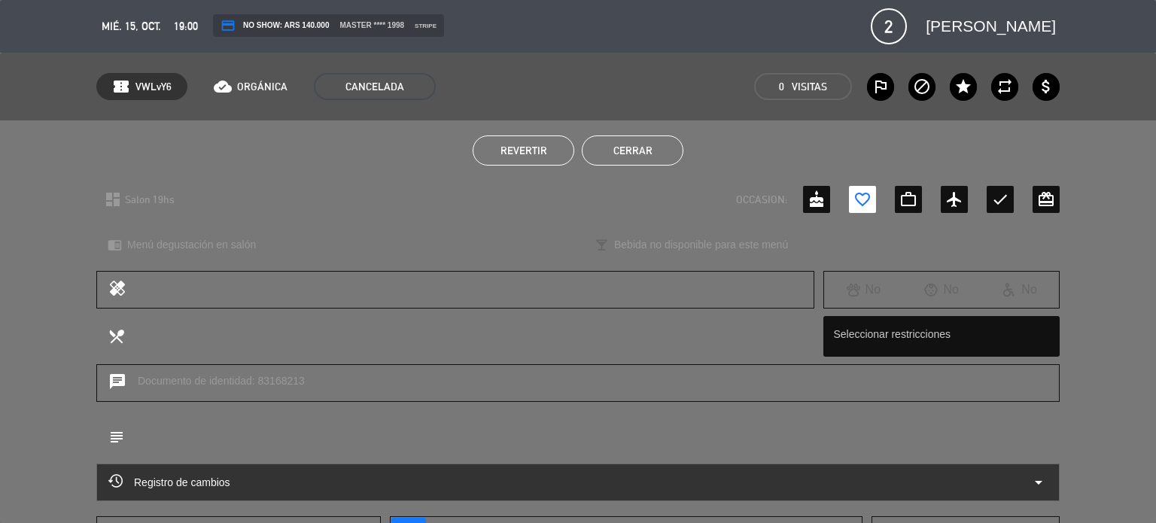
click at [663, 151] on button "Cerrar" at bounding box center [633, 150] width 102 height 30
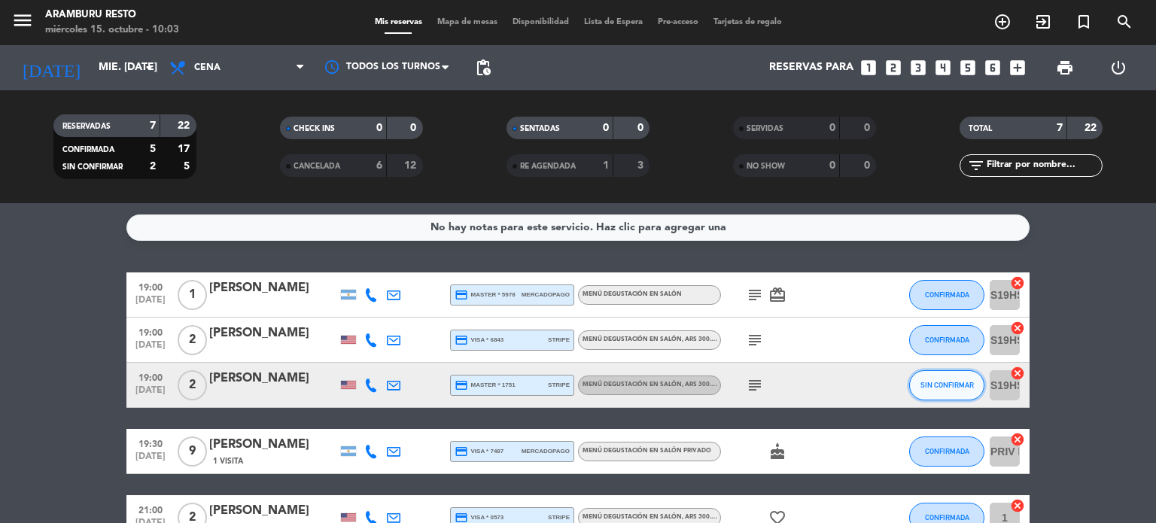
click at [930, 386] on span "SIN CONFIRMAR" at bounding box center [947, 385] width 53 height 8
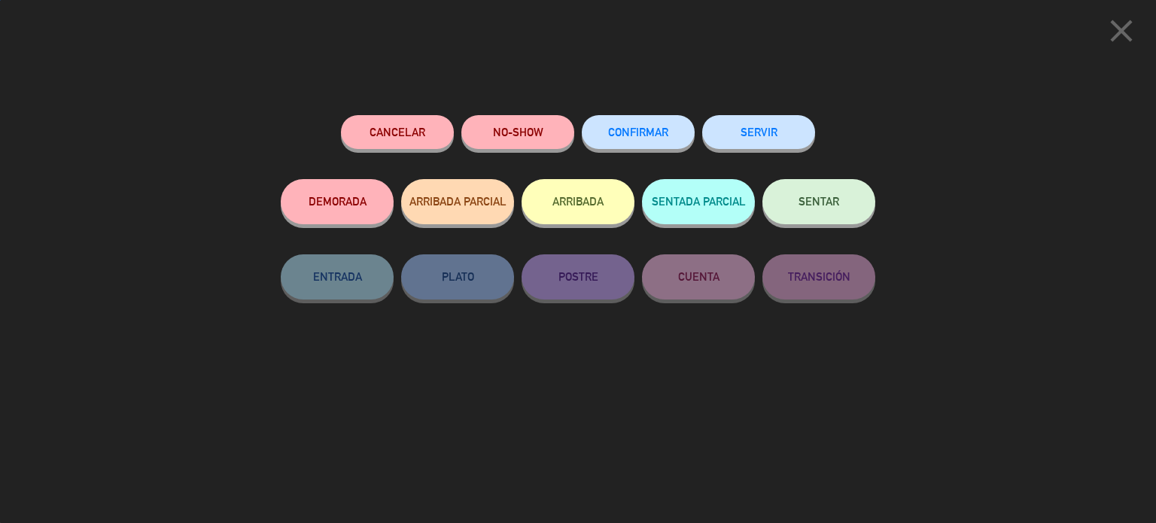
click at [620, 135] on span "CONFIRMAR" at bounding box center [638, 132] width 60 height 13
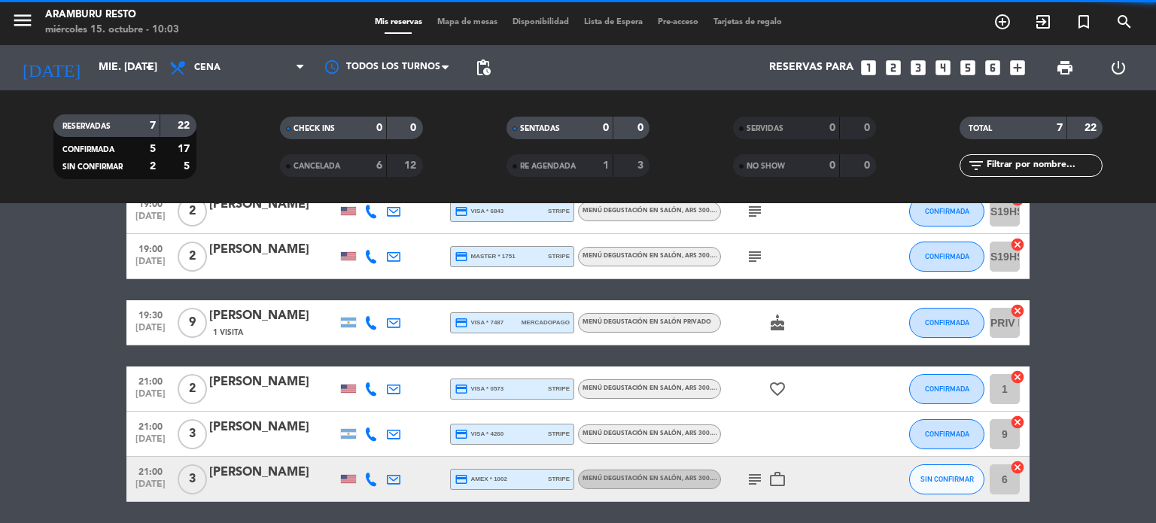
scroll to position [151, 0]
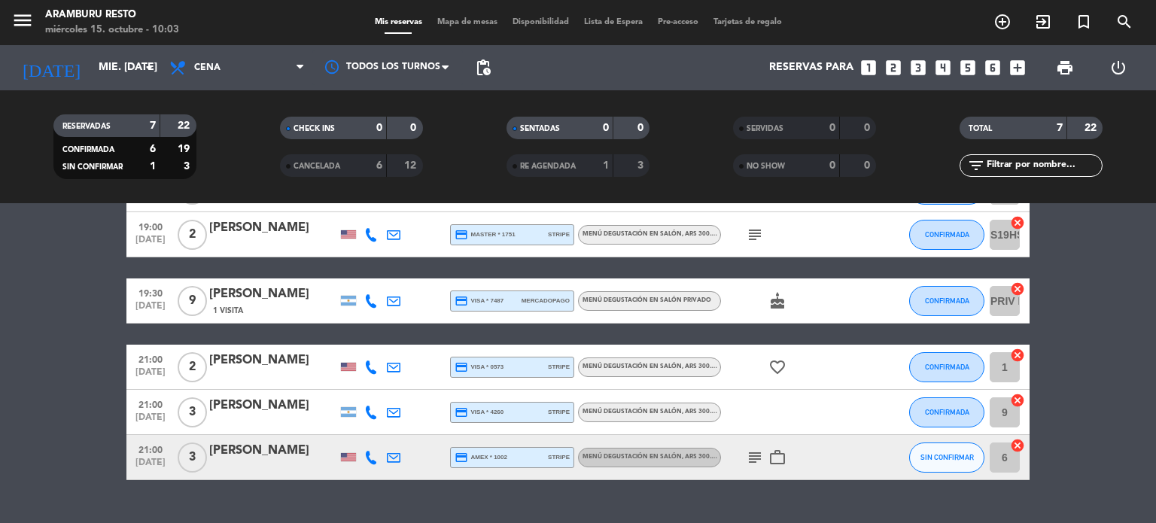
click at [0, 338] on bookings-row "19:00 [DATE] 1 [PERSON_NAME] credit_card master * 5978 mercadopago Menú degusta…" at bounding box center [578, 301] width 1156 height 358
click at [385, 406] on div at bounding box center [393, 412] width 23 height 44
click at [391, 410] on icon at bounding box center [394, 413] width 14 height 14
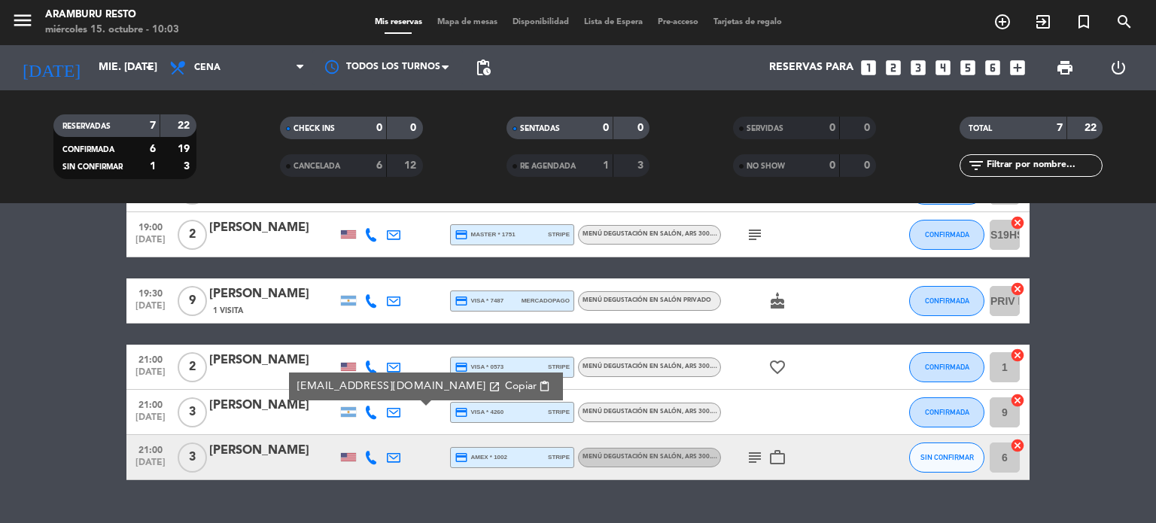
click at [373, 409] on icon at bounding box center [371, 413] width 14 height 14
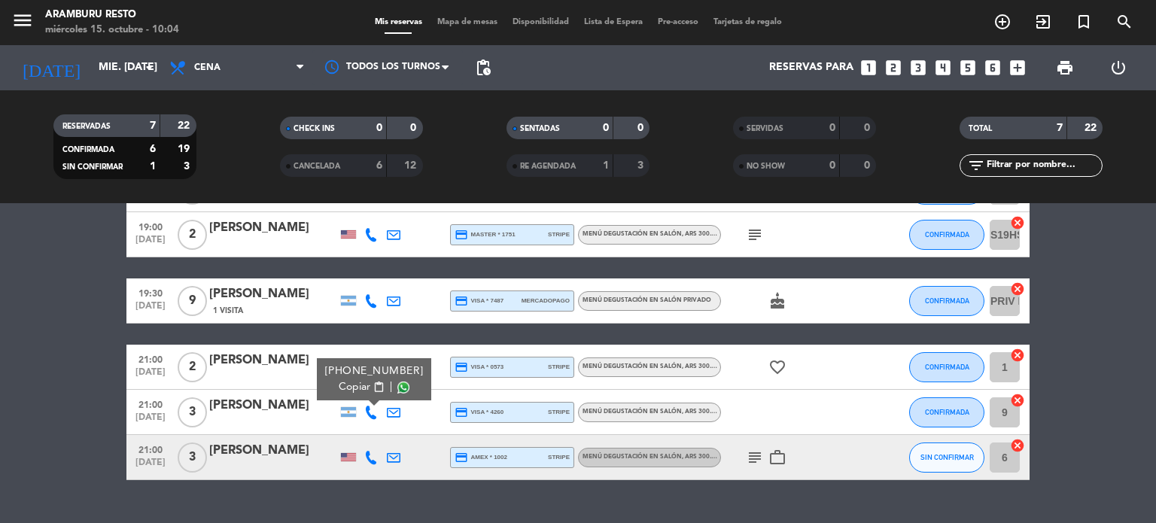
click at [0, 351] on bookings-row "19:00 [DATE] 1 [PERSON_NAME] credit_card master * 5978 mercadopago Menú degusta…" at bounding box center [578, 301] width 1156 height 358
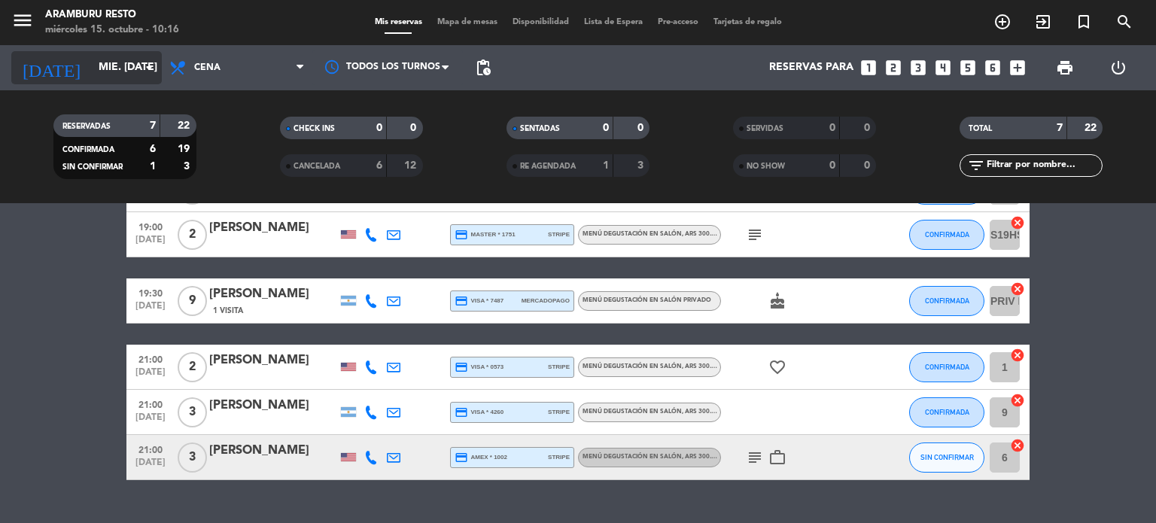
click at [120, 79] on div "[DATE] mié. [DATE] arrow_drop_down" at bounding box center [86, 67] width 151 height 45
click at [117, 70] on input "mié. [DATE]" at bounding box center [162, 67] width 143 height 27
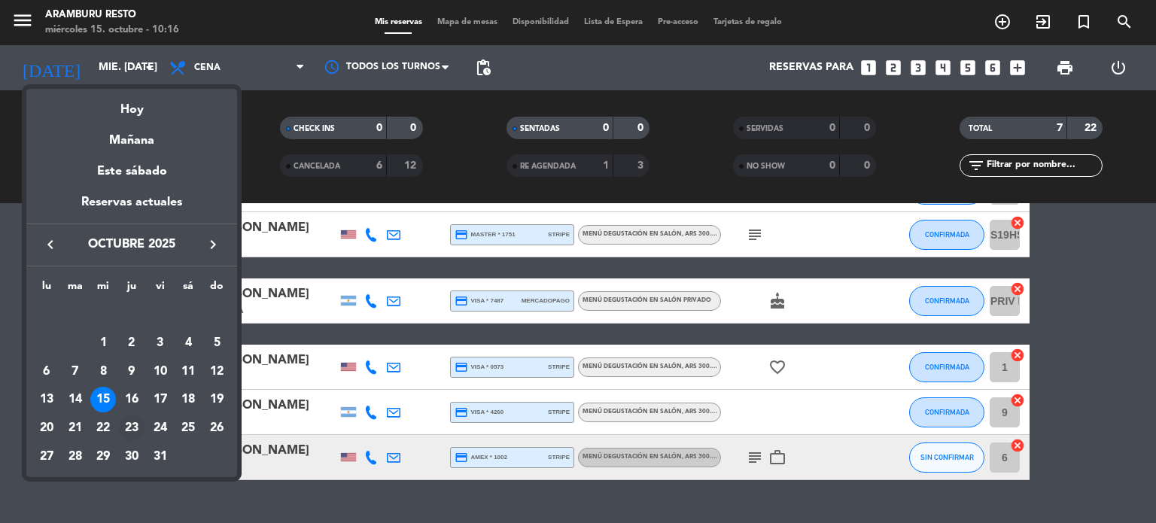
click at [128, 416] on div "23" at bounding box center [132, 429] width 26 height 26
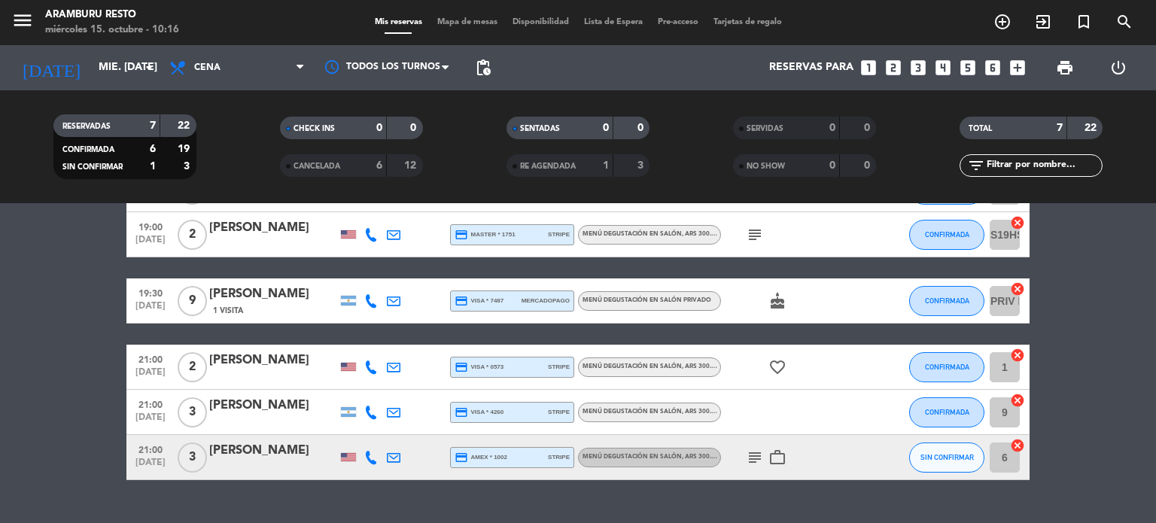
type input "[DEMOGRAPHIC_DATA] [DATE]"
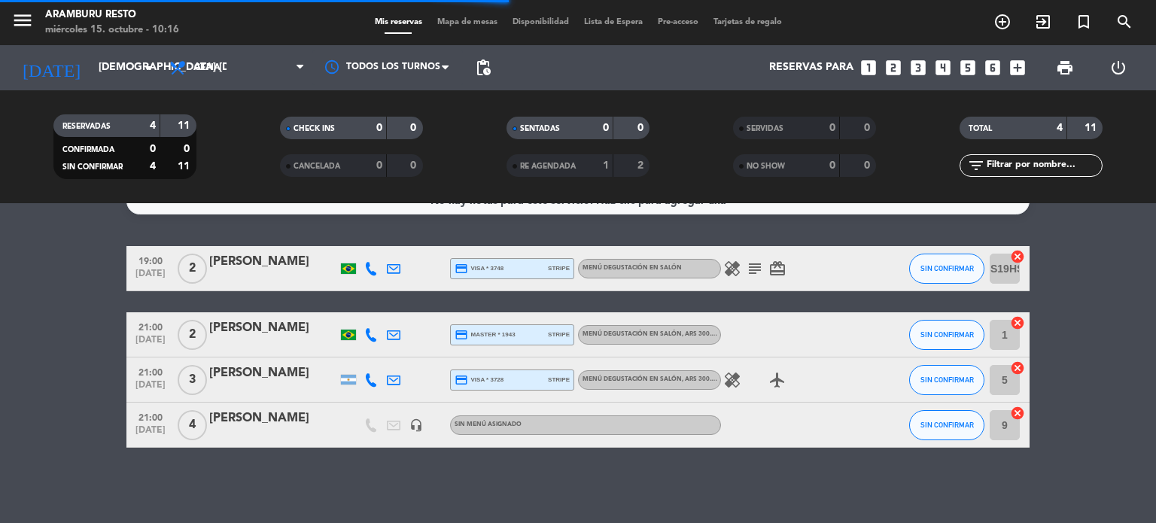
scroll to position [26, 0]
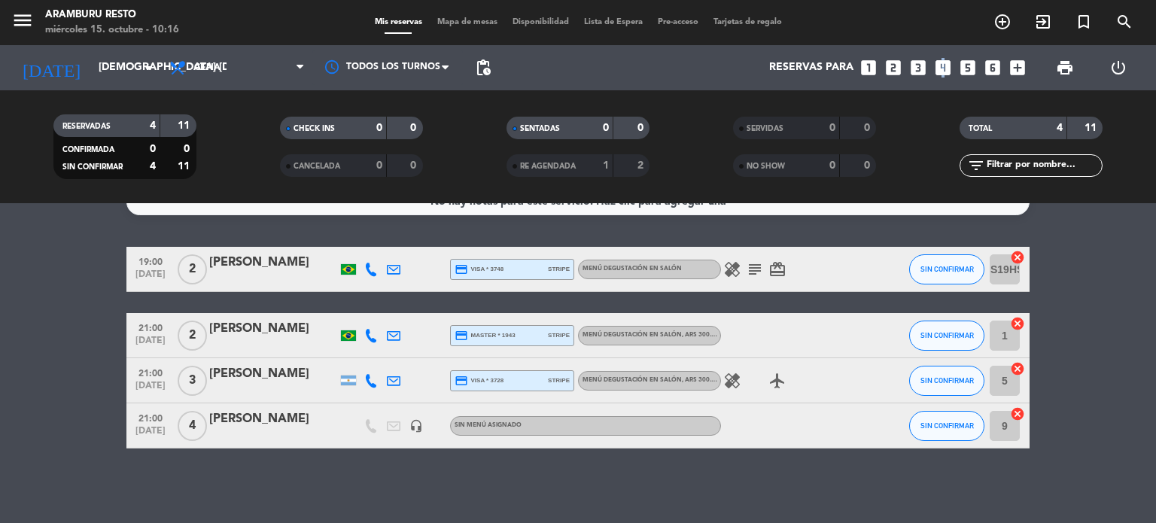
click at [940, 64] on icon "looks_4" at bounding box center [943, 68] width 20 height 20
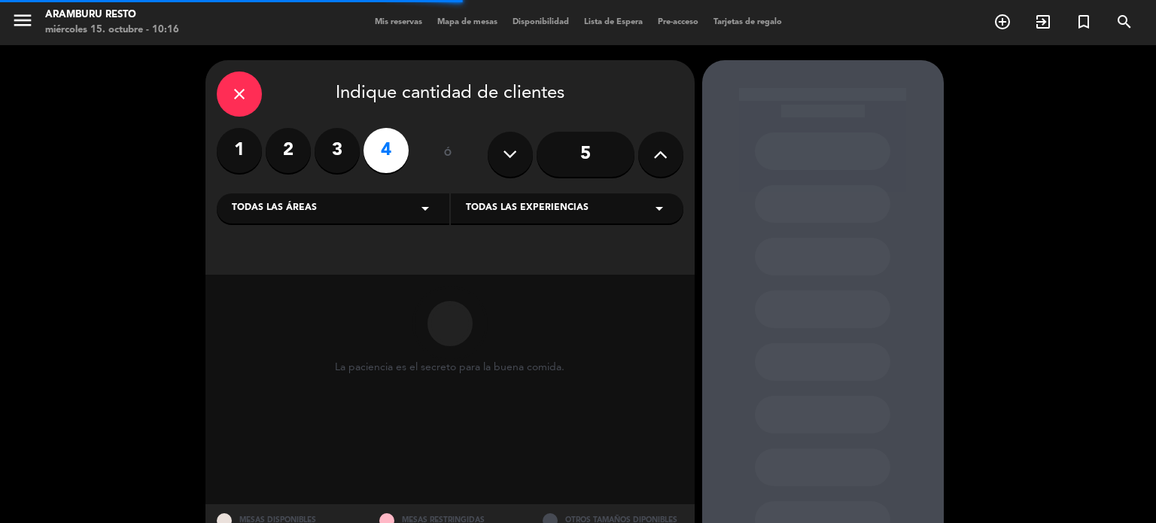
click at [368, 215] on div "Todas las áreas arrow_drop_down" at bounding box center [333, 208] width 233 height 30
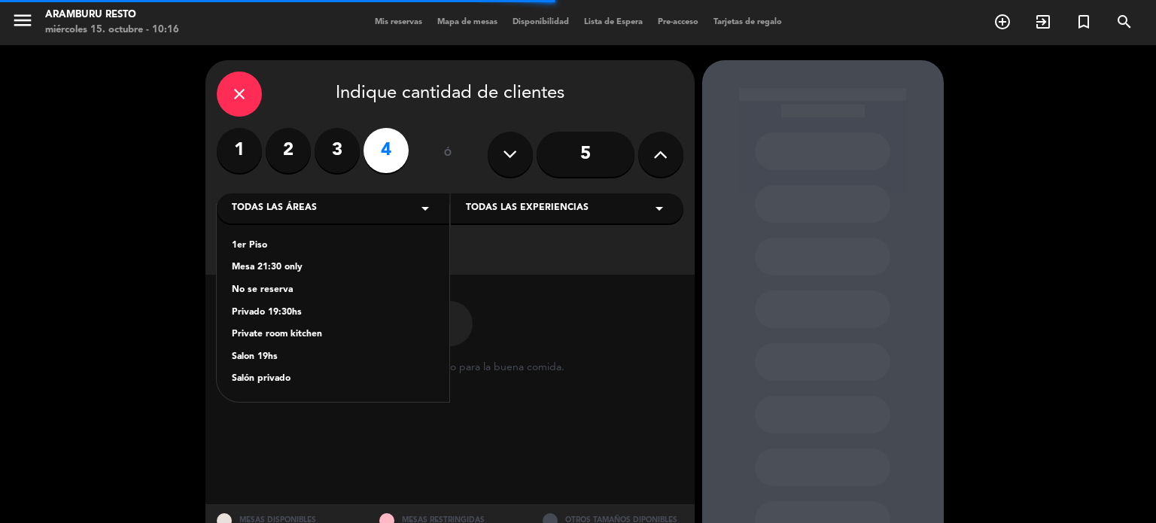
click at [327, 242] on div "1er Piso" at bounding box center [333, 246] width 202 height 15
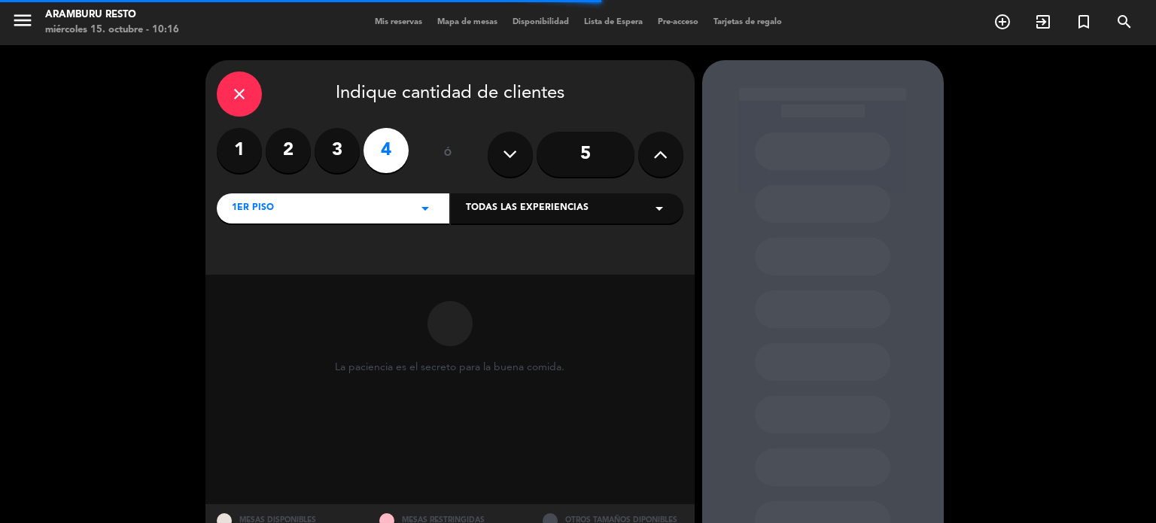
click at [551, 194] on div "Todas las experiencias arrow_drop_down" at bounding box center [567, 208] width 233 height 30
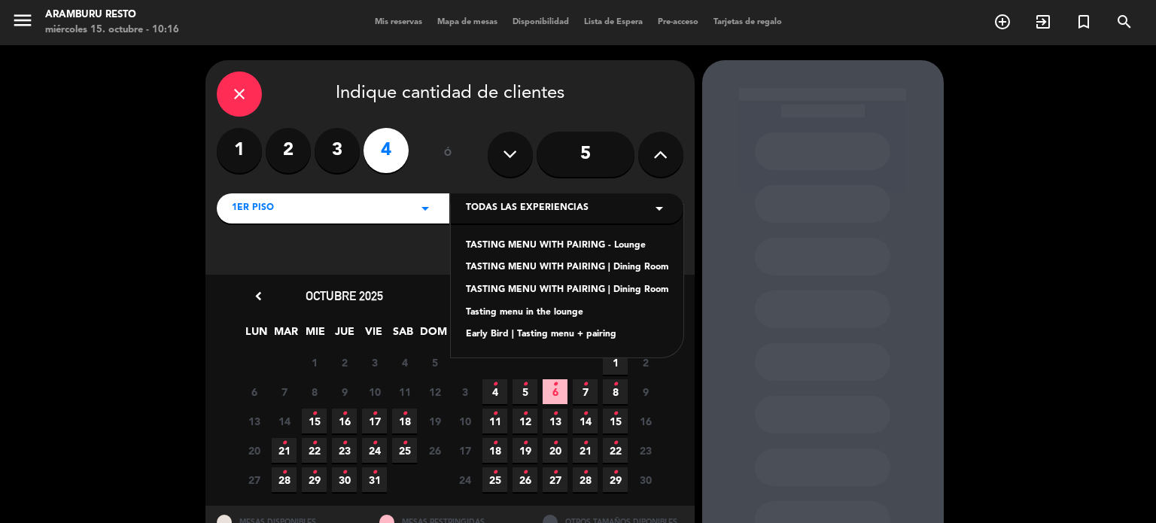
click at [537, 317] on div "Tasting menu in the lounge" at bounding box center [567, 313] width 202 height 15
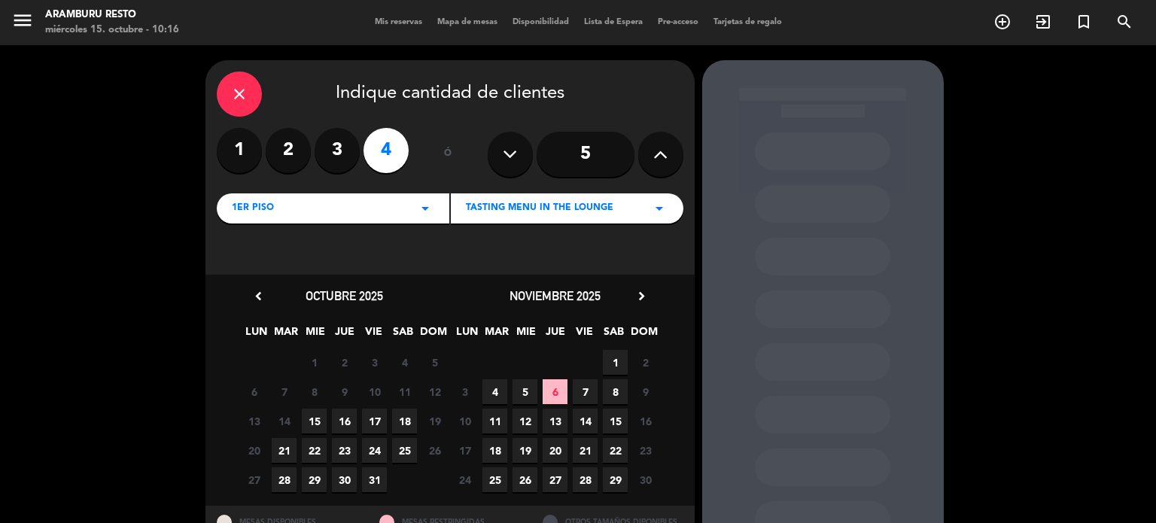
click at [340, 416] on span "23" at bounding box center [344, 450] width 25 height 25
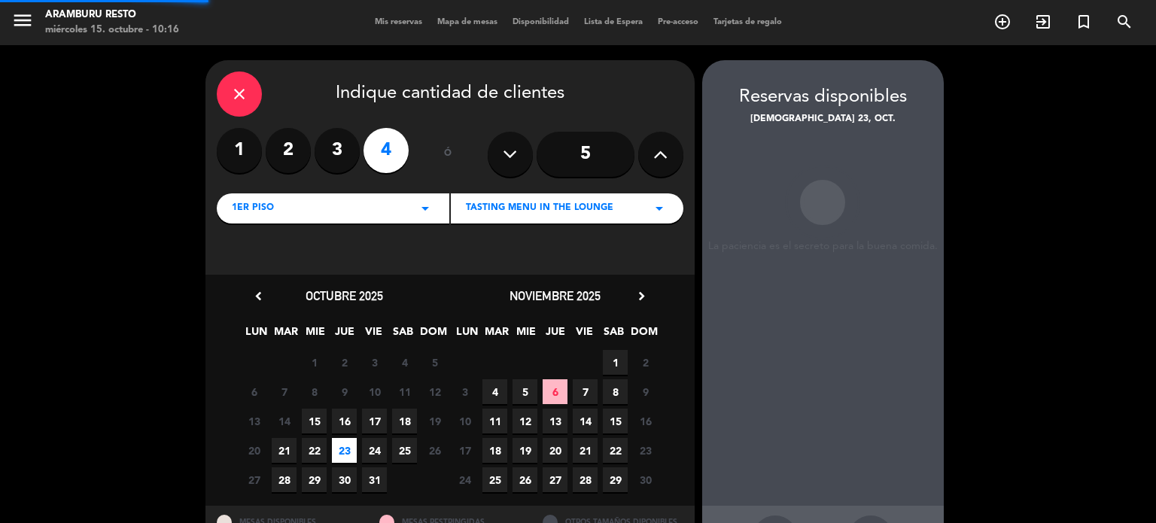
scroll to position [60, 0]
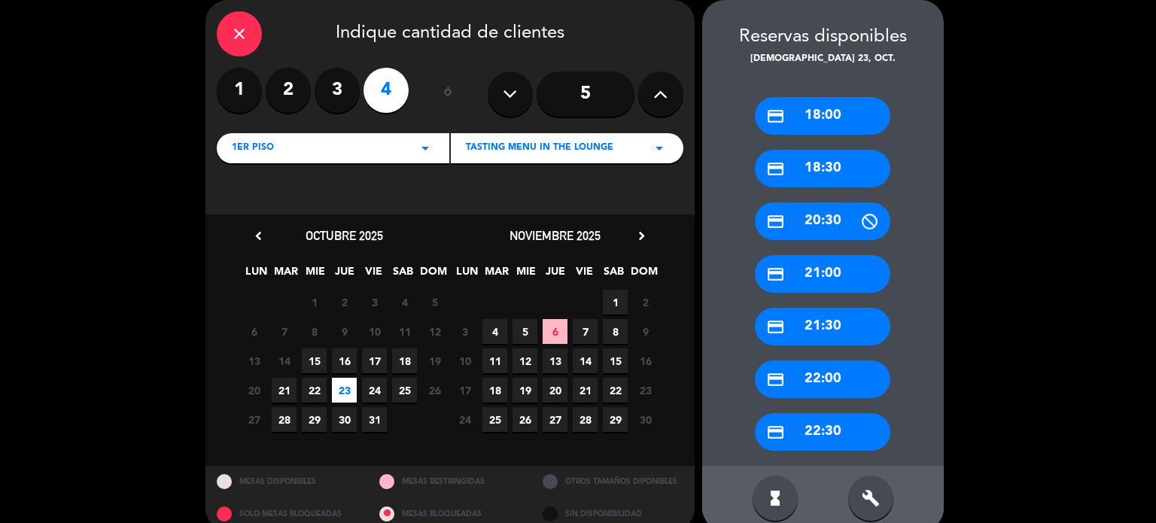
drag, startPoint x: 826, startPoint y: 284, endPoint x: 738, endPoint y: 276, distance: 87.6
click at [825, 282] on div "credit_card 21:00" at bounding box center [822, 274] width 135 height 38
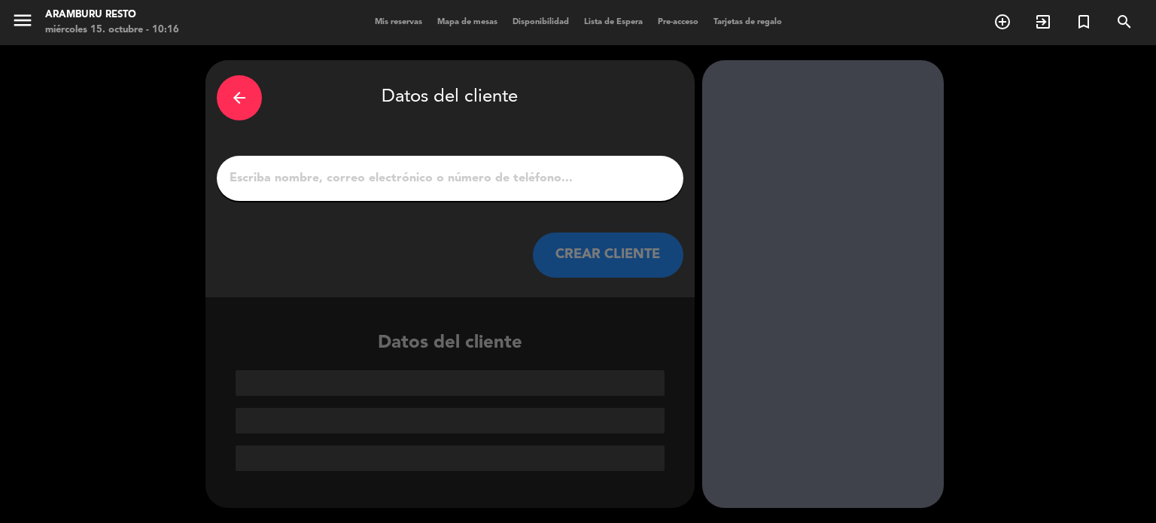
click at [509, 177] on input "1" at bounding box center [450, 178] width 444 height 21
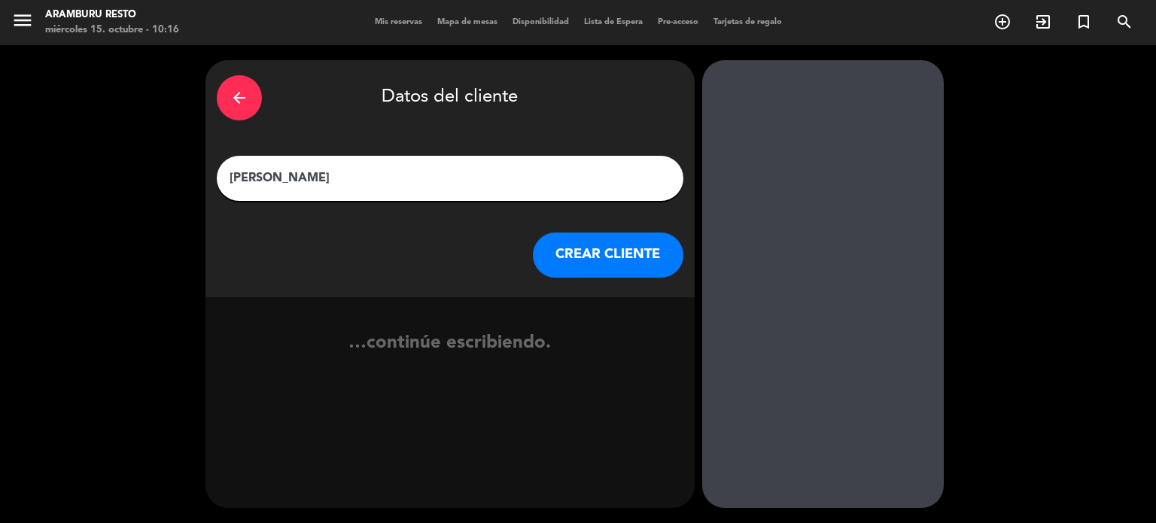
type input "[PERSON_NAME]"
click at [624, 249] on button "CREAR CLIENTE" at bounding box center [608, 255] width 151 height 45
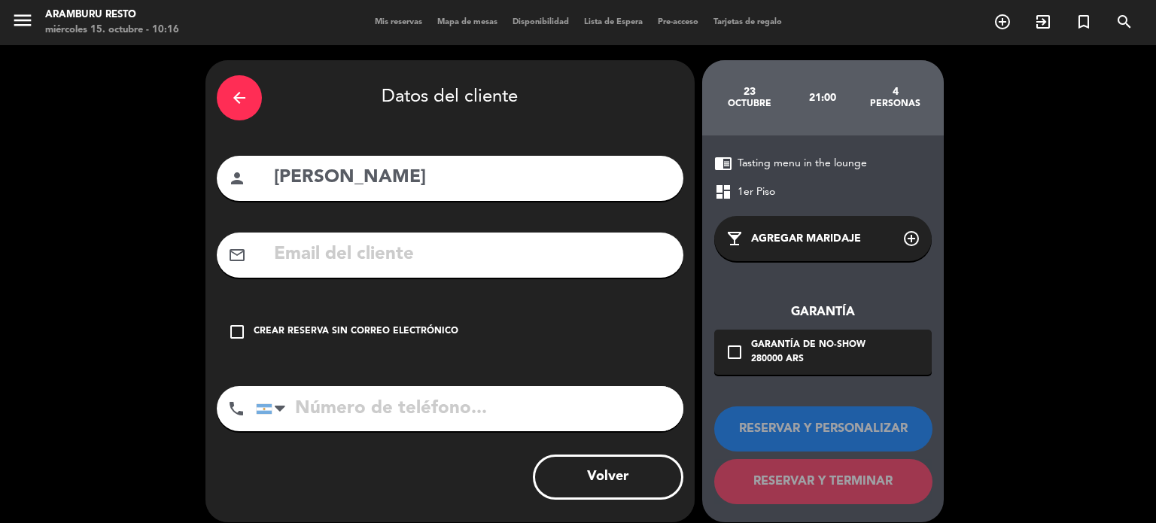
drag, startPoint x: 340, startPoint y: 236, endPoint x: 345, endPoint y: 255, distance: 20.1
click at [342, 238] on div "mail_outline" at bounding box center [450, 255] width 467 height 45
click at [345, 255] on input "text" at bounding box center [472, 254] width 400 height 31
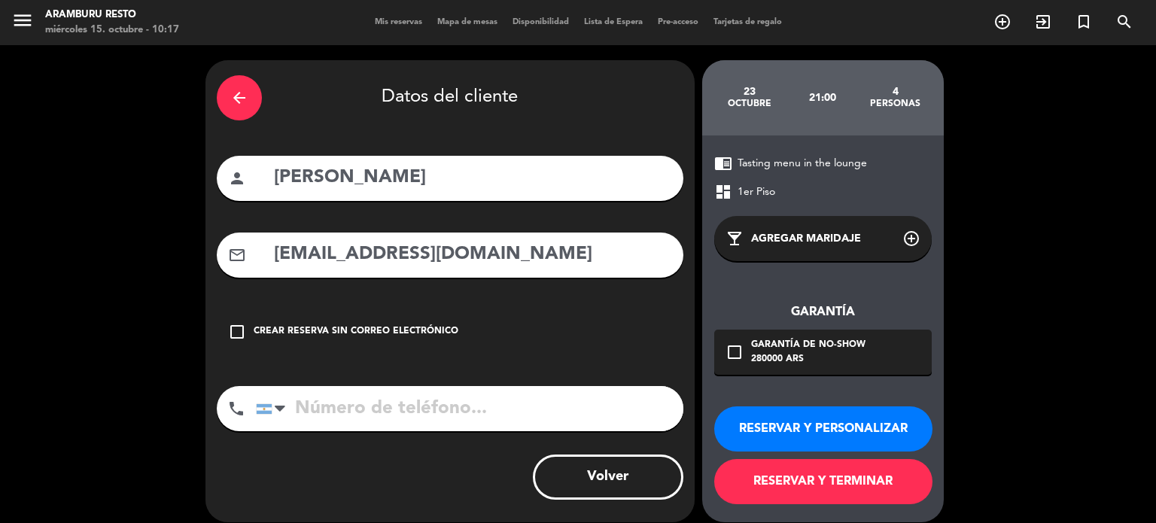
type input "[EMAIL_ADDRESS][DOMAIN_NAME]"
click at [875, 416] on button "RESERVAR Y TERMINAR" at bounding box center [823, 481] width 218 height 45
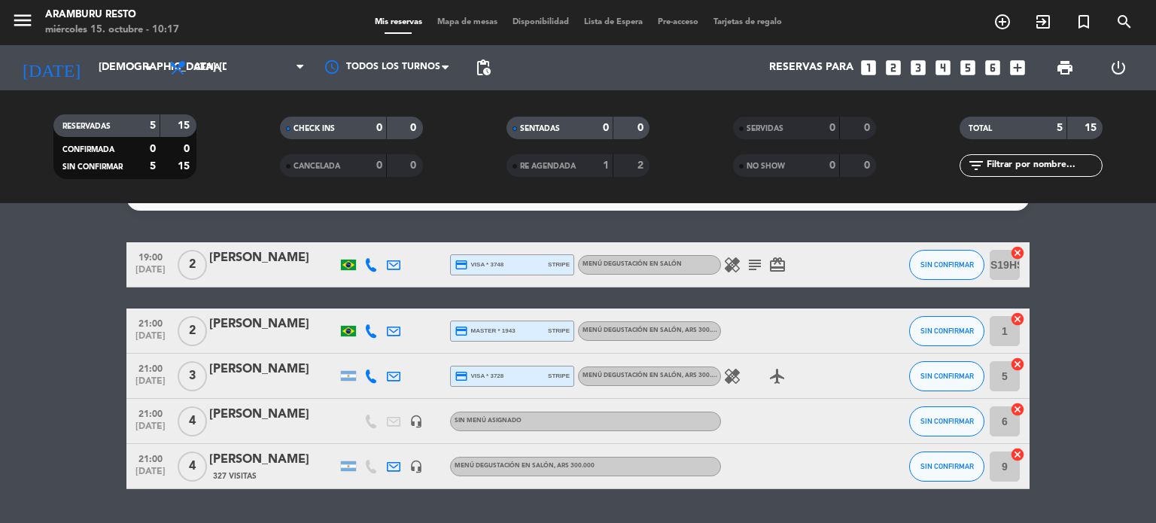
scroll to position [71, 0]
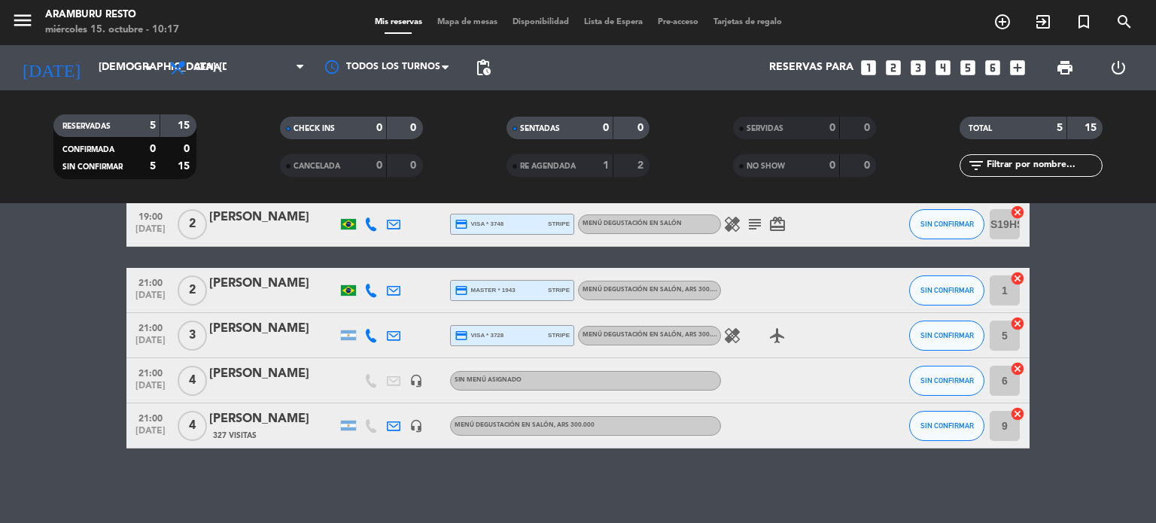
click at [242, 416] on div "[PERSON_NAME]" at bounding box center [273, 419] width 128 height 20
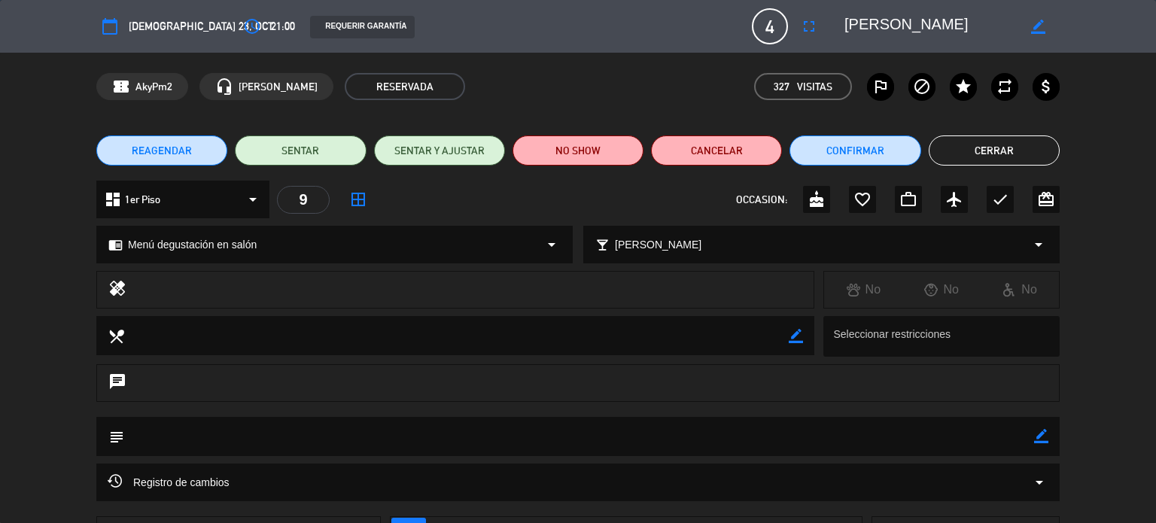
drag, startPoint x: 1043, startPoint y: 443, endPoint x: 1034, endPoint y: 434, distance: 12.8
click at [966, 416] on icon "border_color" at bounding box center [1041, 436] width 14 height 14
click at [966, 416] on icon at bounding box center [1041, 436] width 14 height 14
click at [966, 416] on textarea at bounding box center [579, 436] width 910 height 38
drag, startPoint x: 979, startPoint y: 440, endPoint x: 1042, endPoint y: 442, distance: 63.2
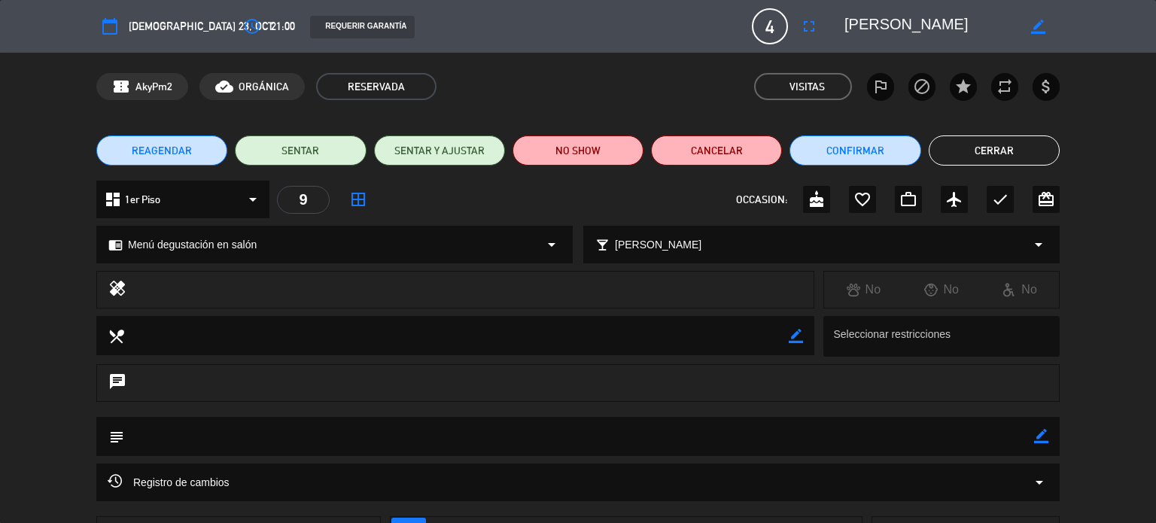
click at [966, 416] on textarea at bounding box center [579, 436] width 910 height 38
drag, startPoint x: 1040, startPoint y: 437, endPoint x: 957, endPoint y: 449, distance: 83.7
click at [966, 416] on icon "border_color" at bounding box center [1041, 436] width 14 height 14
click at [956, 416] on textarea at bounding box center [579, 436] width 910 height 38
type textarea "a definir la forma de pago"
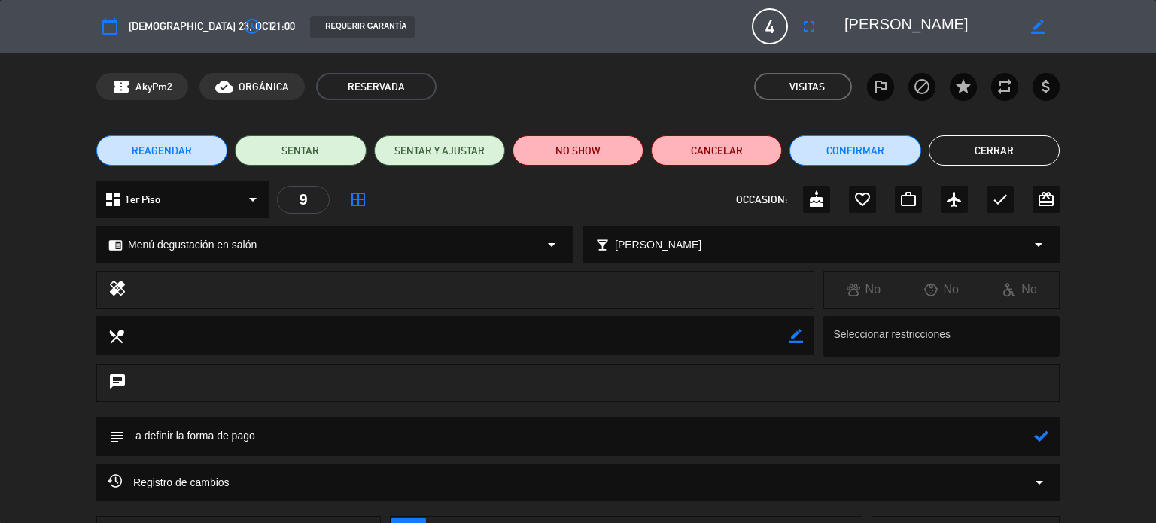
click at [966, 416] on icon at bounding box center [1041, 436] width 14 height 14
click at [957, 144] on button "Cerrar" at bounding box center [994, 150] width 131 height 30
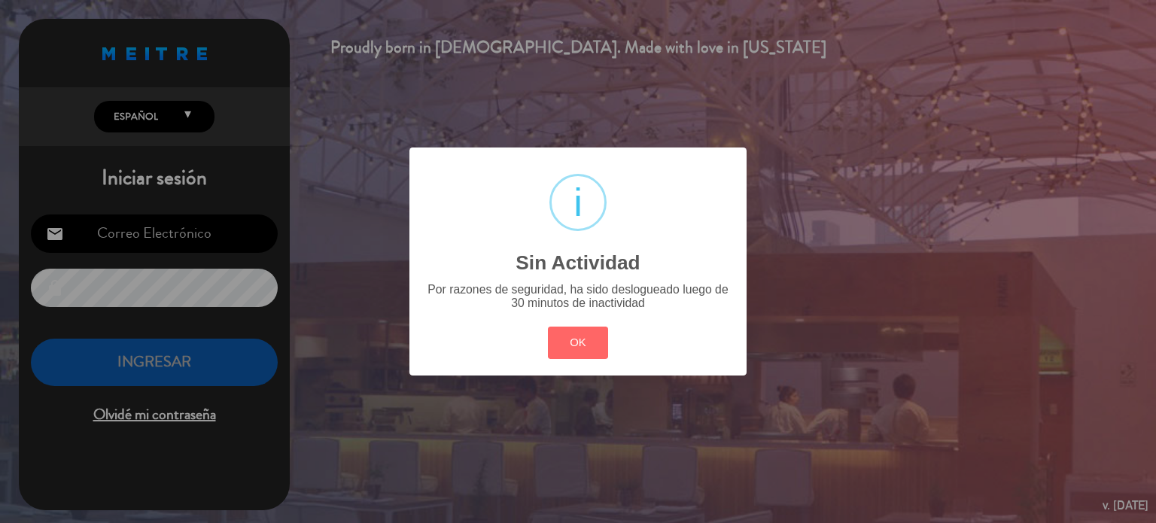
type input "[EMAIL_ADDRESS][DOMAIN_NAME]"
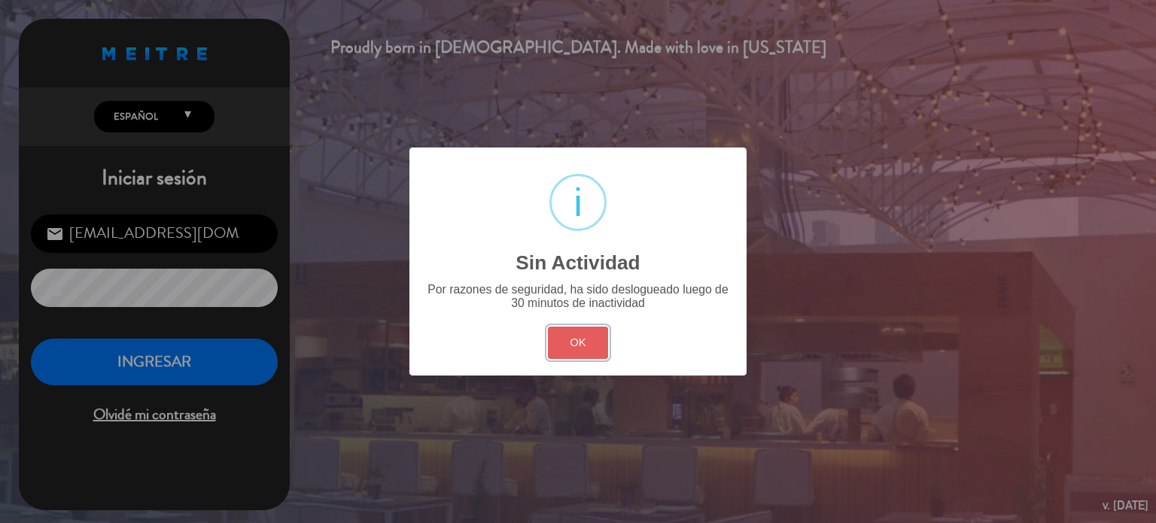
click at [578, 339] on button "OK" at bounding box center [578, 343] width 61 height 32
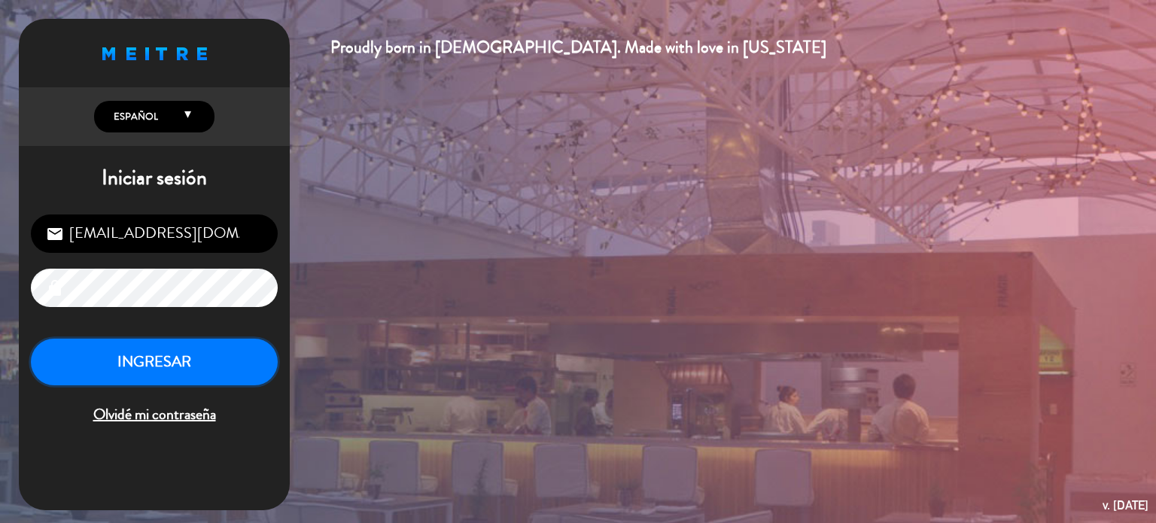
click at [233, 363] on button "INGRESAR" at bounding box center [154, 362] width 247 height 47
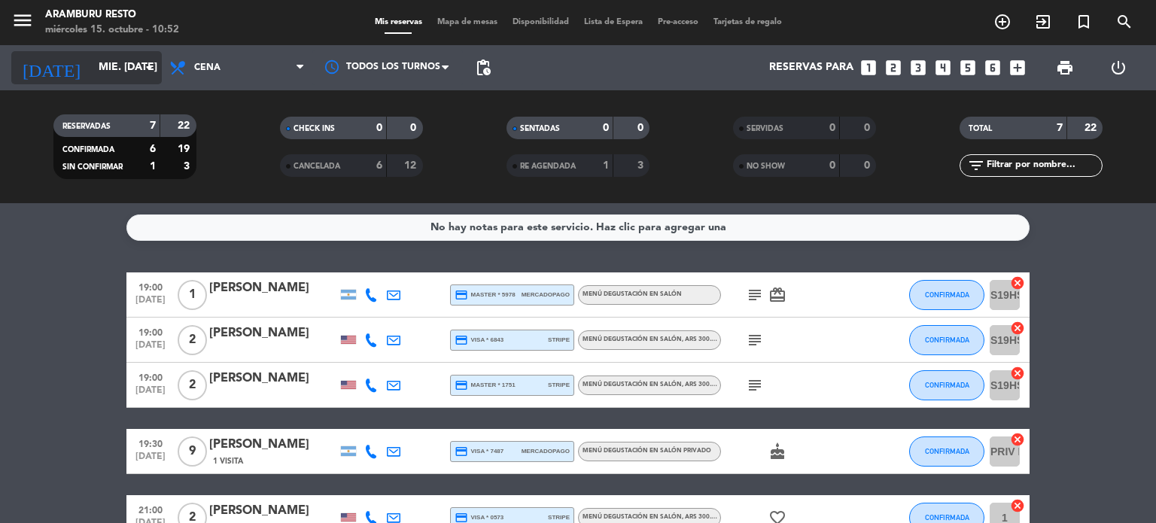
click at [119, 62] on input "mié. [DATE]" at bounding box center [162, 67] width 143 height 27
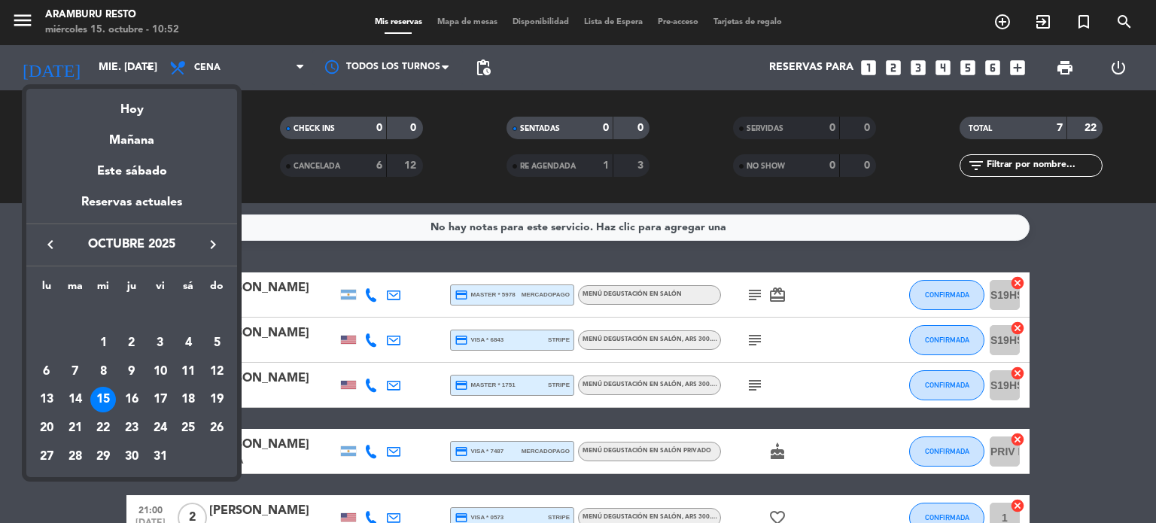
drag, startPoint x: 0, startPoint y: 373, endPoint x: 4, endPoint y: 358, distance: 15.5
click at [0, 369] on div at bounding box center [578, 261] width 1156 height 523
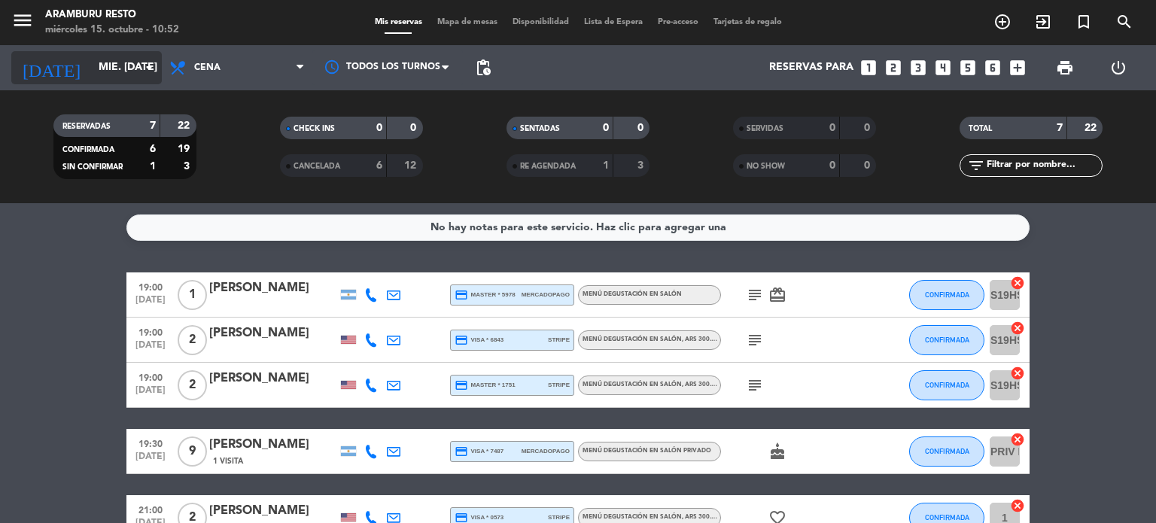
click at [111, 78] on input "mié. [DATE]" at bounding box center [162, 67] width 143 height 27
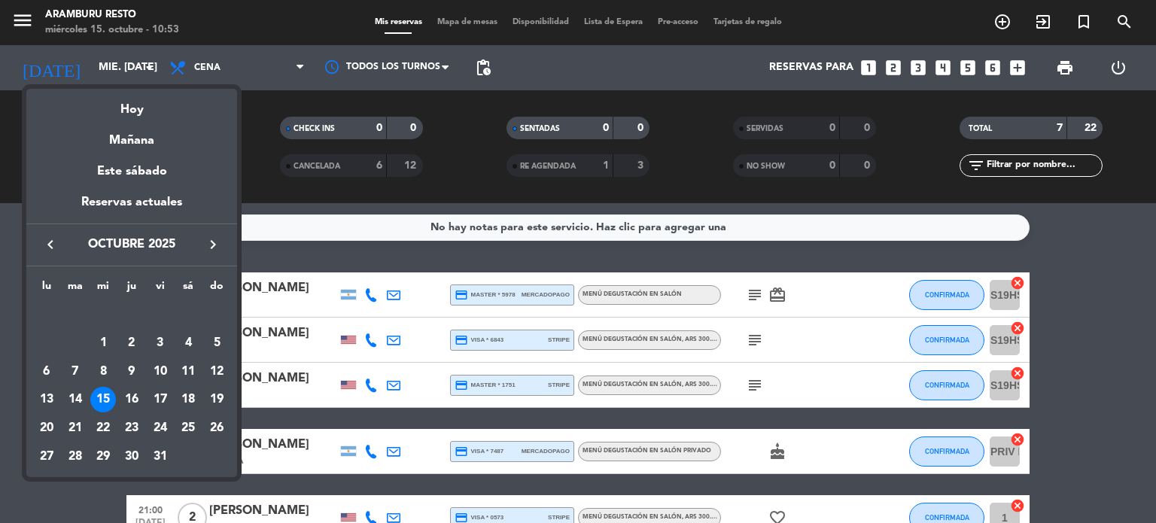
click at [0, 365] on div at bounding box center [578, 261] width 1156 height 523
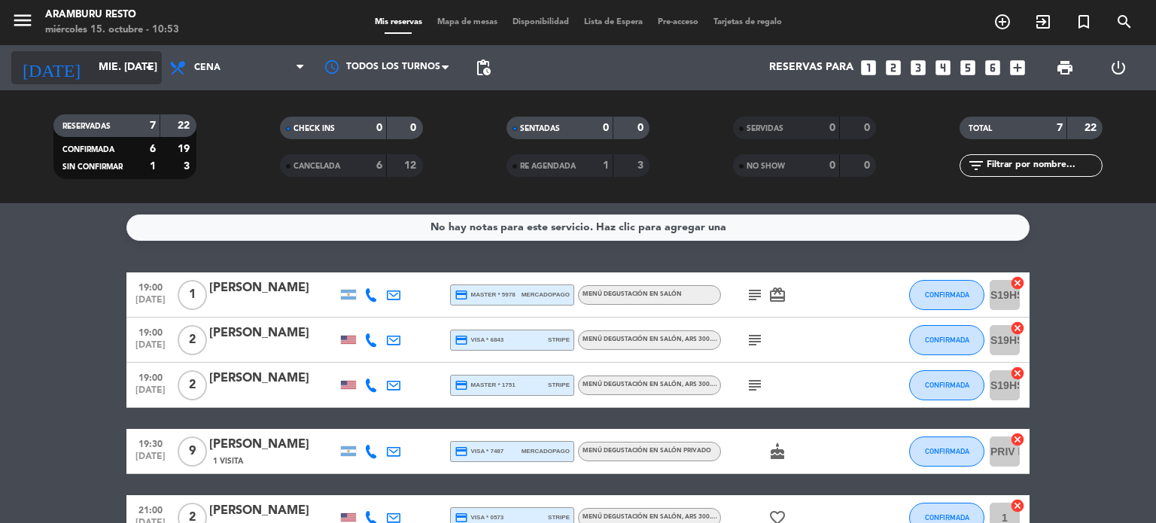
click at [116, 68] on input "mié. [DATE]" at bounding box center [162, 67] width 143 height 27
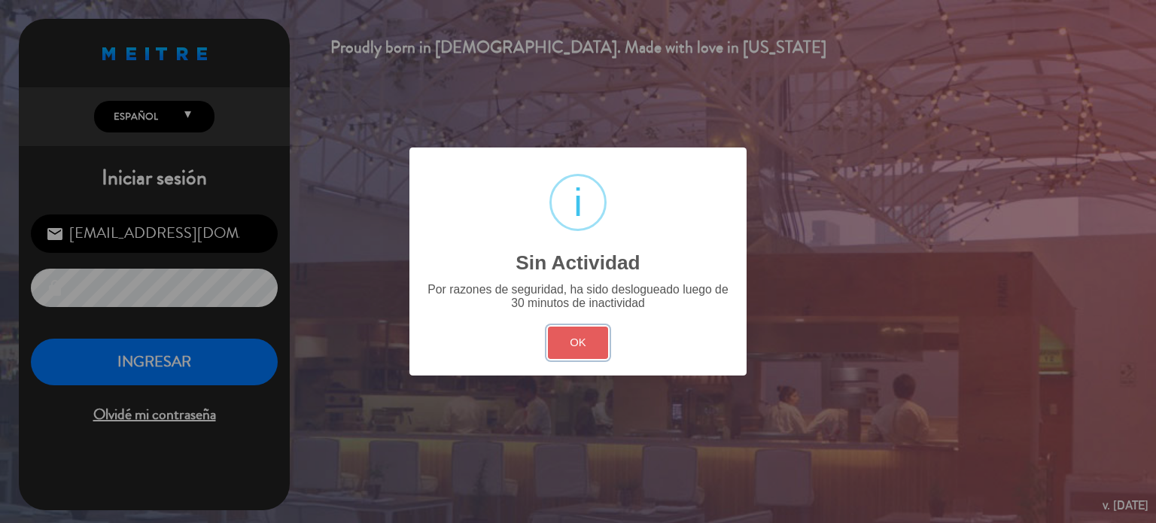
click at [583, 339] on button "OK" at bounding box center [578, 343] width 61 height 32
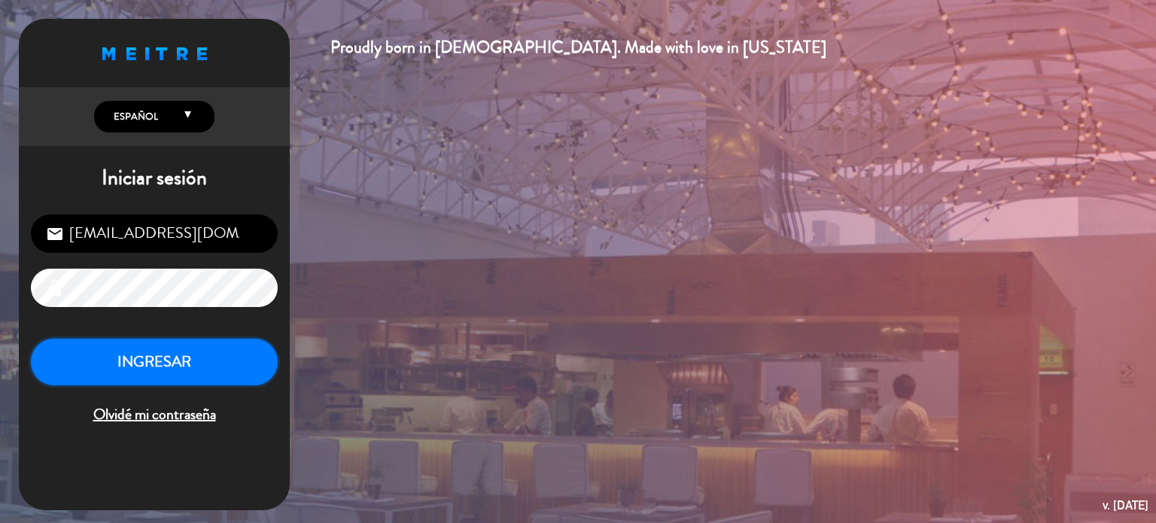
click at [208, 362] on button "INGRESAR" at bounding box center [154, 362] width 247 height 47
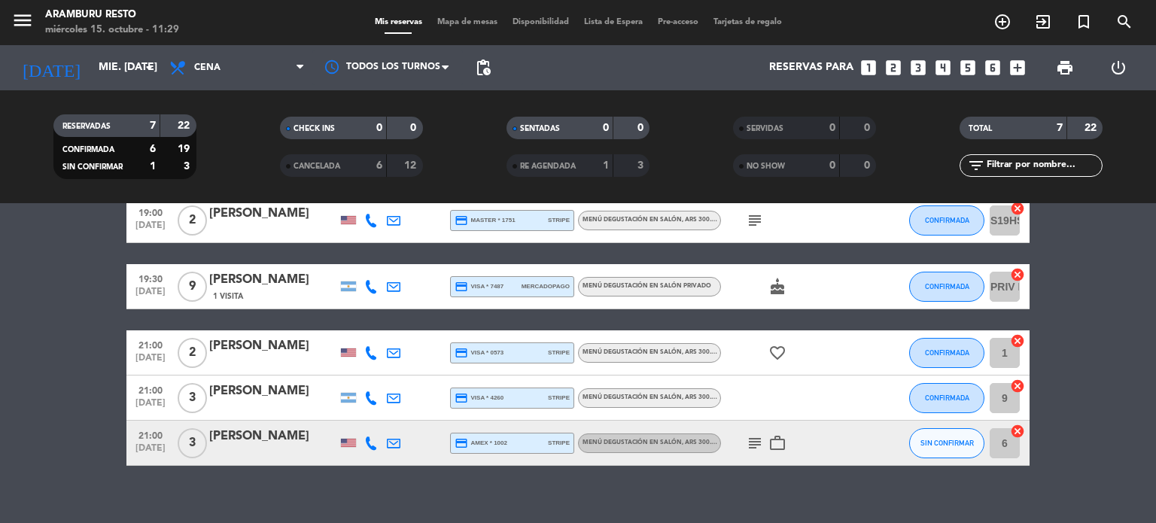
scroll to position [182, 0]
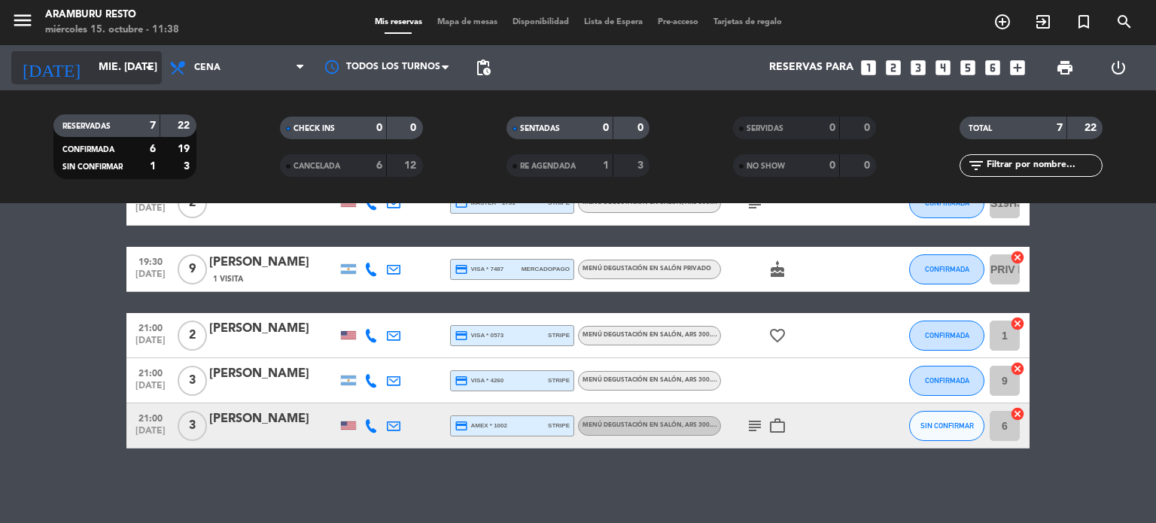
click at [91, 68] on input "mié. [DATE]" at bounding box center [162, 67] width 143 height 27
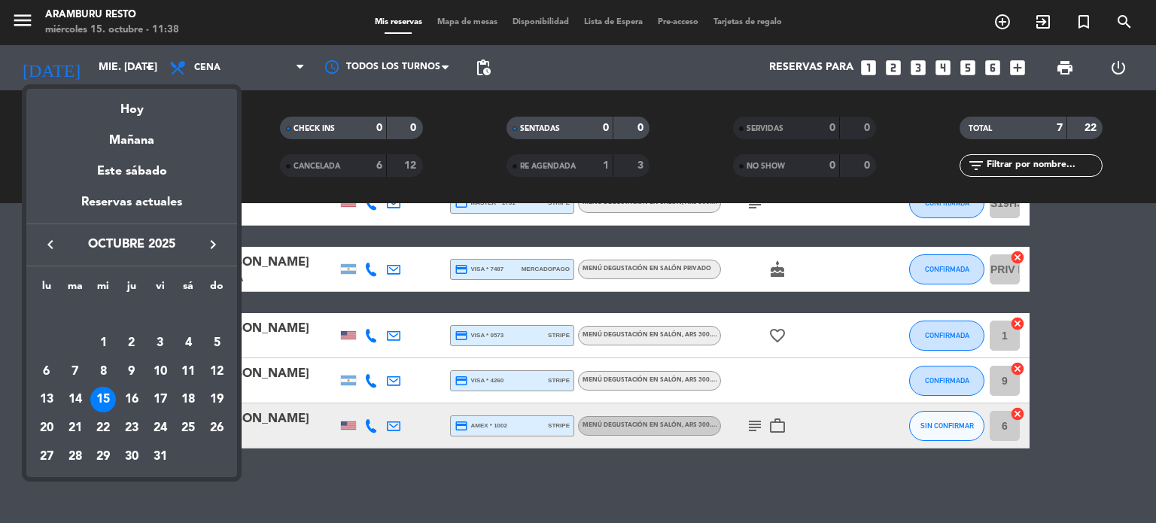
click at [222, 253] on button "keyboard_arrow_right" at bounding box center [212, 245] width 27 height 20
click at [222, 252] on button "keyboard_arrow_right" at bounding box center [212, 245] width 27 height 20
click at [47, 242] on icon "keyboard_arrow_left" at bounding box center [50, 245] width 18 height 18
